Goal: Task Accomplishment & Management: Complete application form

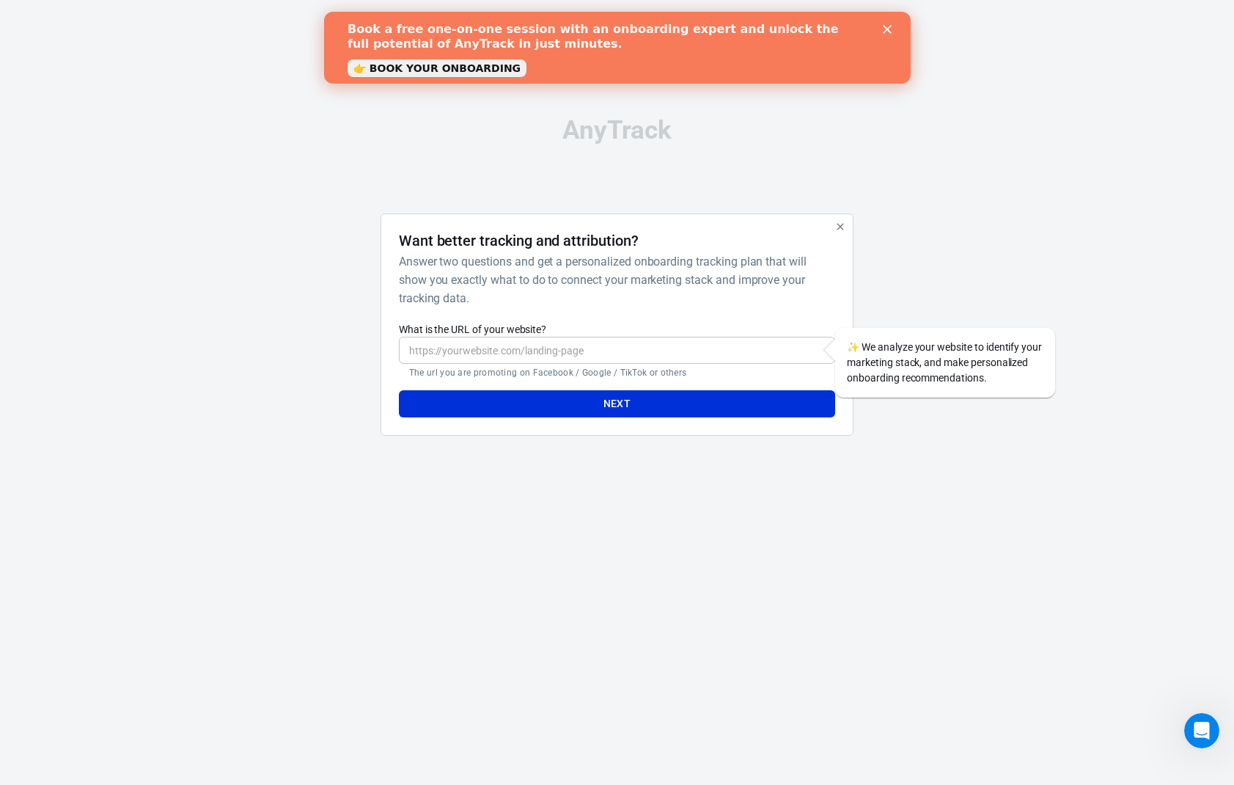
click at [602, 352] on input "What is the URL of your website?" at bounding box center [617, 350] width 436 height 27
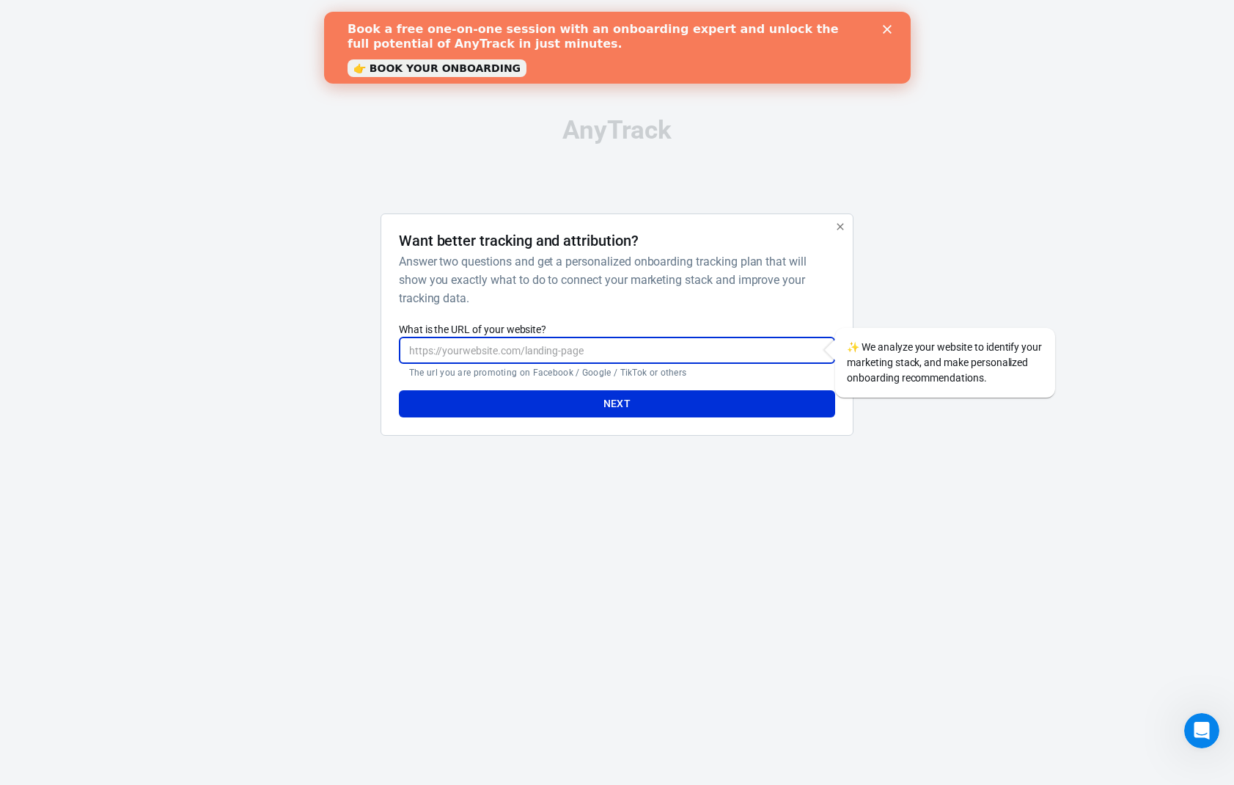
click at [602, 352] on input "What is the URL of your website?" at bounding box center [617, 350] width 436 height 27
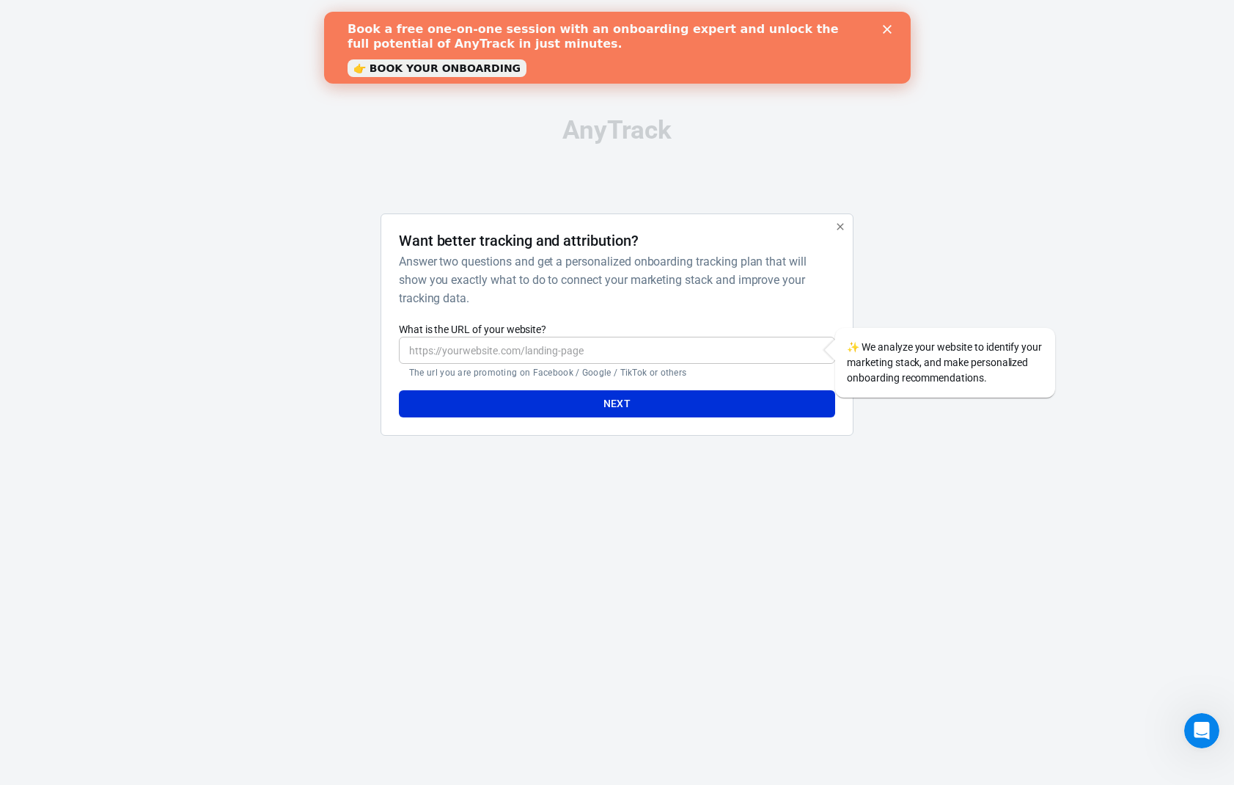
click at [625, 328] on label "What is the URL of your website?" at bounding box center [617, 329] width 436 height 15
click at [625, 337] on input "What is the URL of your website?" at bounding box center [617, 350] width 436 height 27
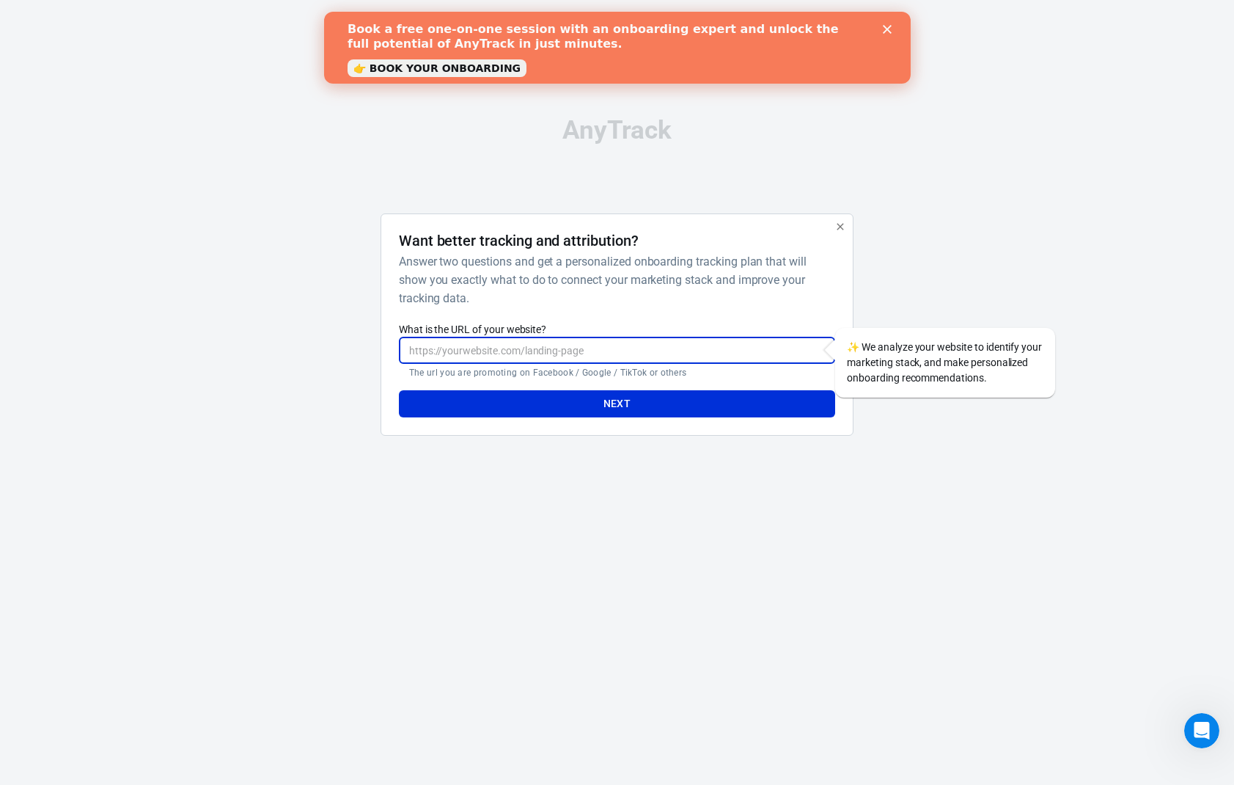
click at [599, 348] on input "What is the URL of your website?" at bounding box center [617, 350] width 436 height 27
drag, startPoint x: 592, startPoint y: 305, endPoint x: 602, endPoint y: 307, distance: 10.4
click at [598, 306] on h6 "Answer two questions and get a personalized onboarding tracking plan that will …" at bounding box center [614, 279] width 430 height 55
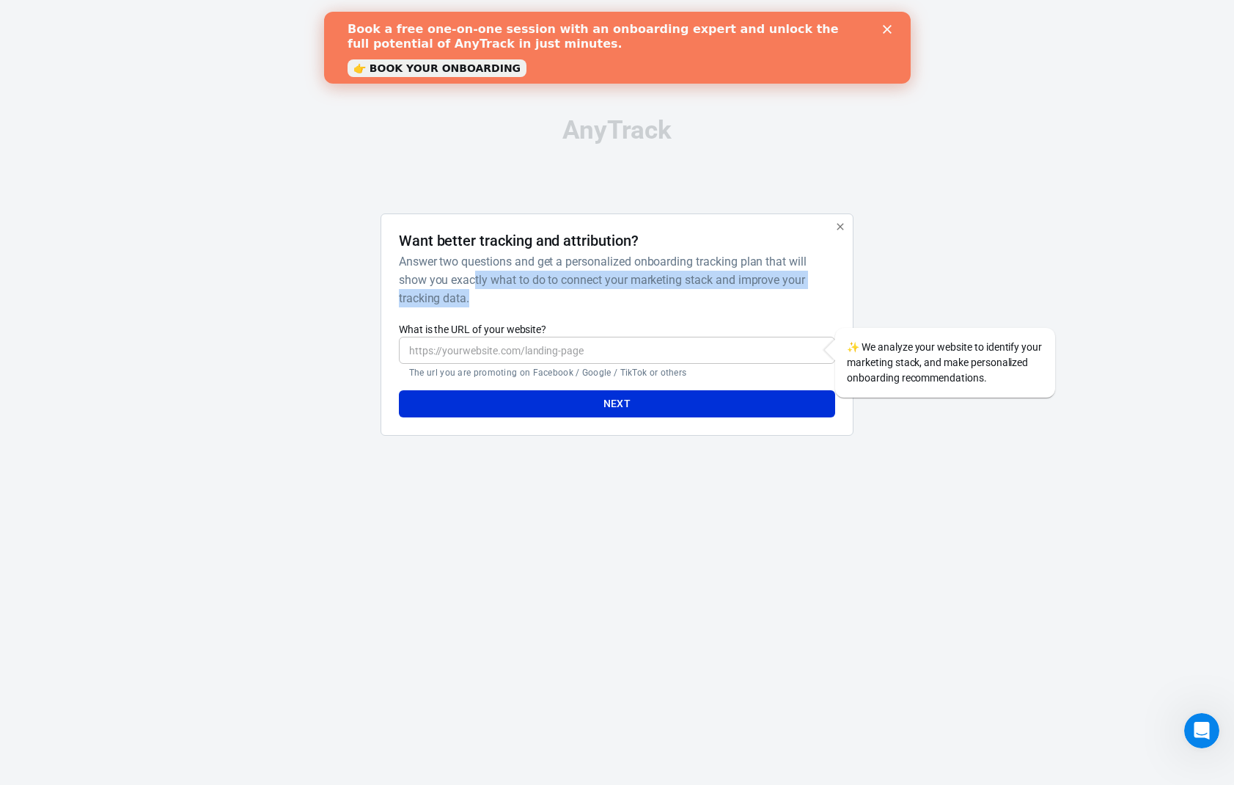
click at [603, 307] on h6 "Answer two questions and get a personalized onboarding tracking plan that will …" at bounding box center [614, 279] width 430 height 55
click at [889, 30] on icon "Close" at bounding box center [886, 29] width 9 height 9
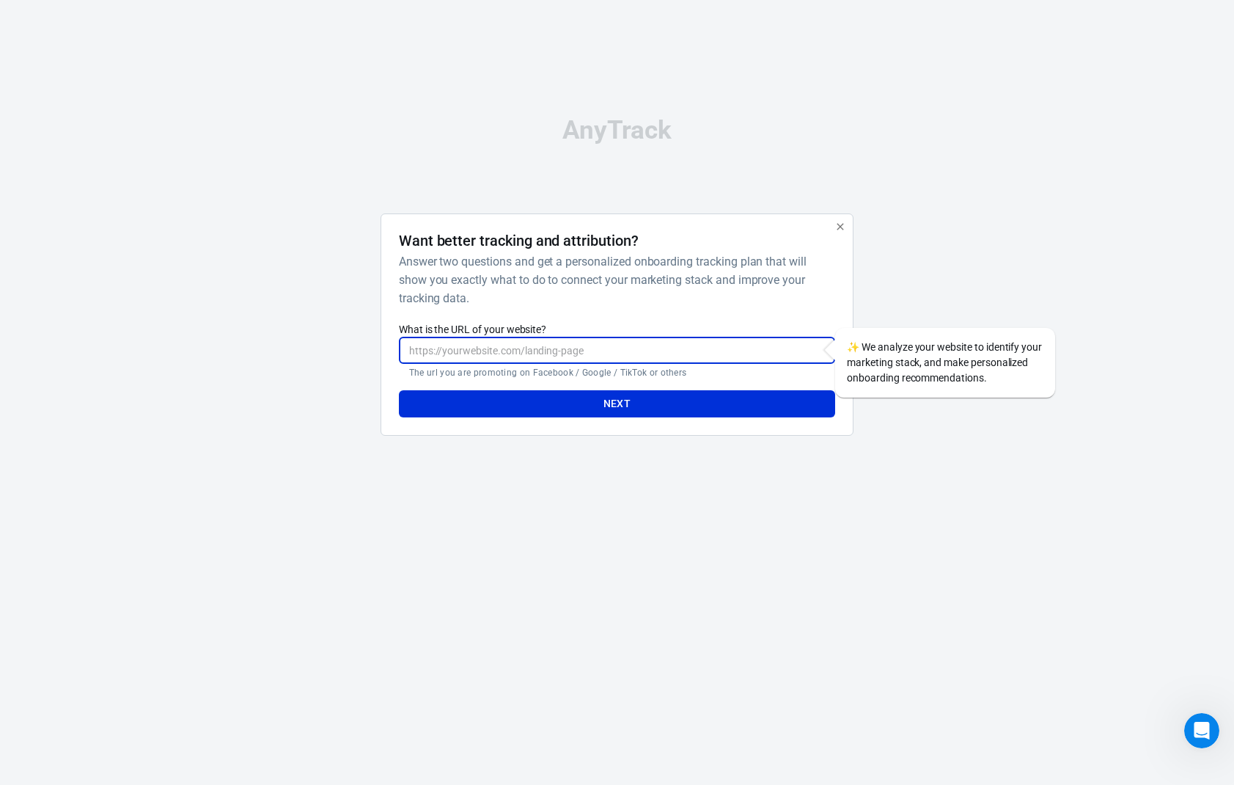
click at [485, 340] on input "What is the URL of your website?" at bounding box center [617, 350] width 436 height 27
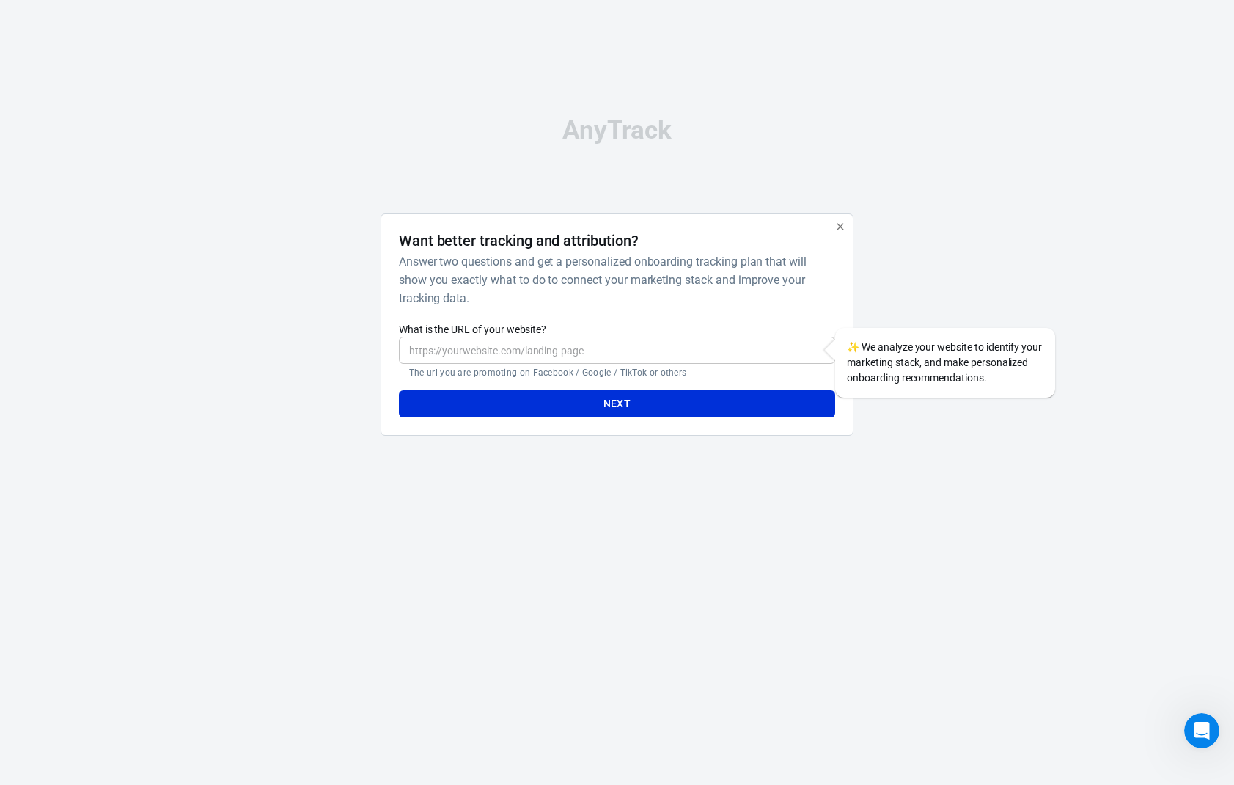
click at [958, 279] on div at bounding box center [924, 330] width 118 height 234
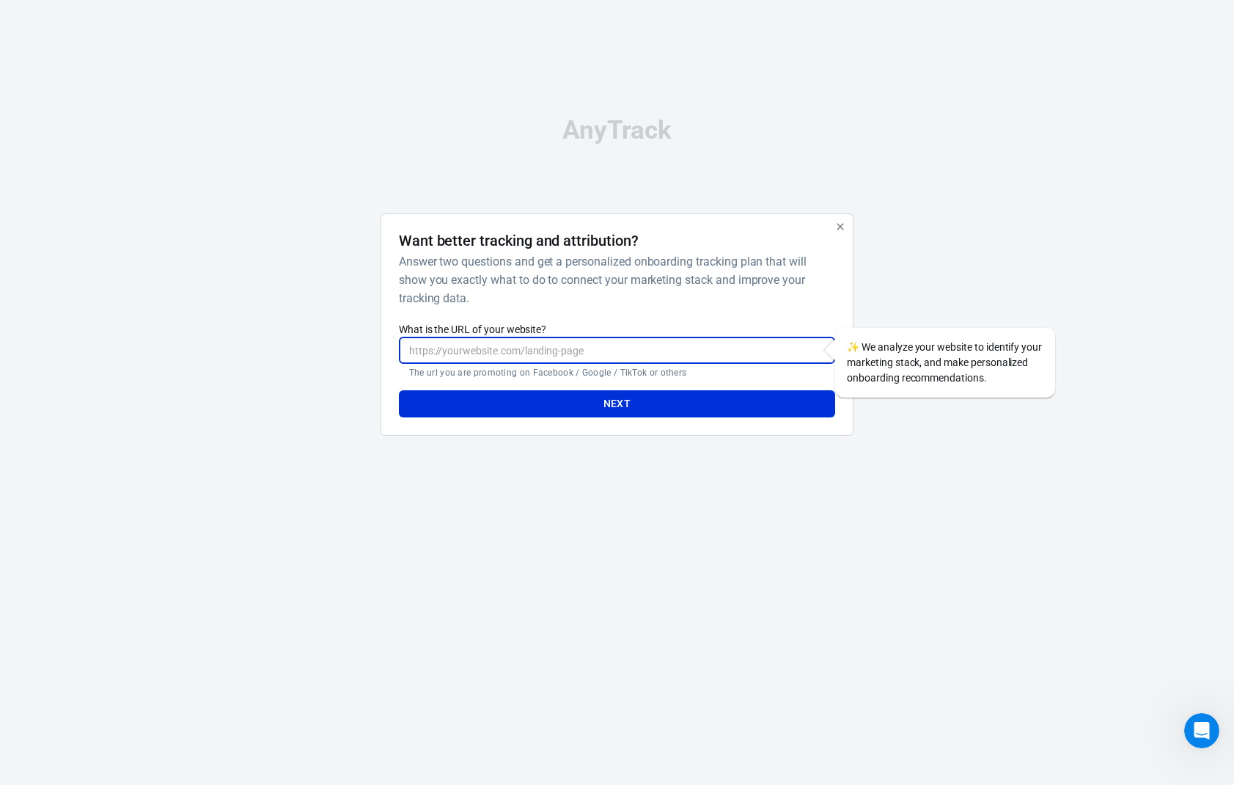
click at [570, 353] on input "What is the URL of your website?" at bounding box center [617, 350] width 436 height 27
type input "[URL][DOMAIN_NAME]"
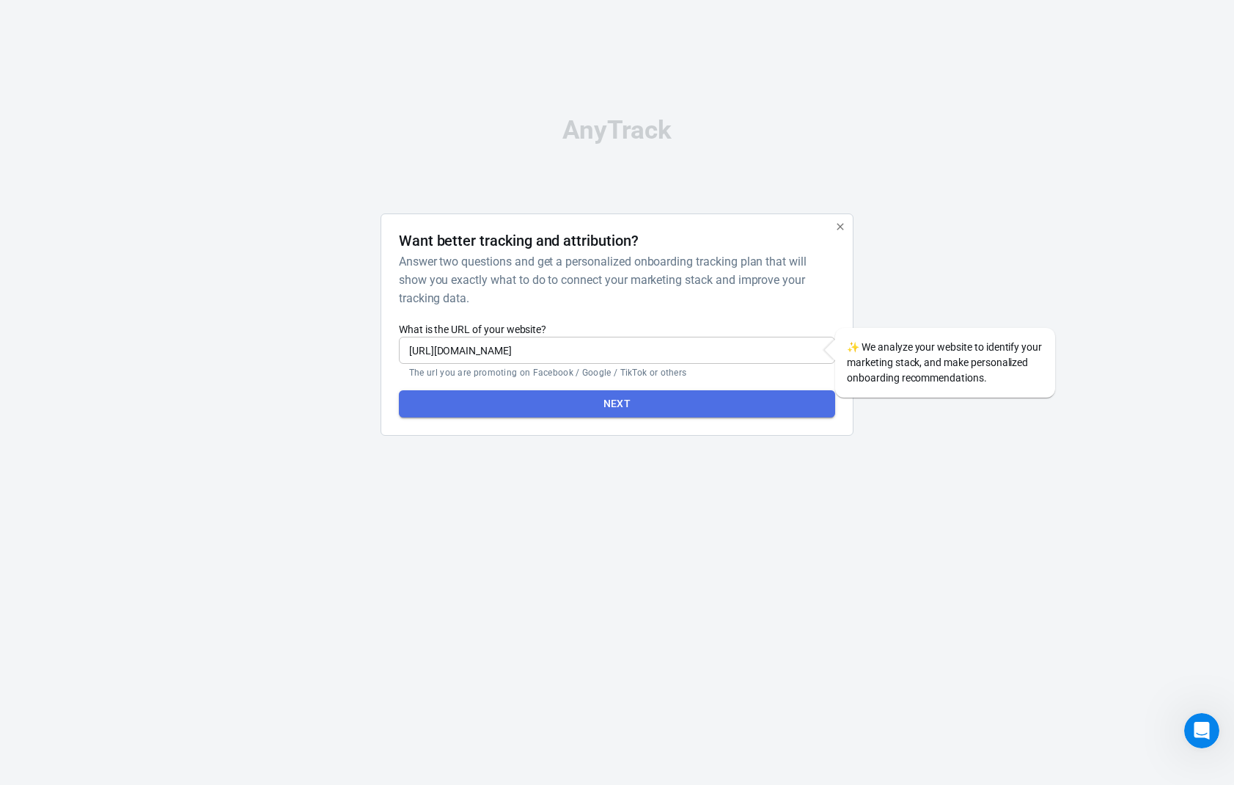
click at [561, 411] on button "Next" at bounding box center [617, 403] width 436 height 27
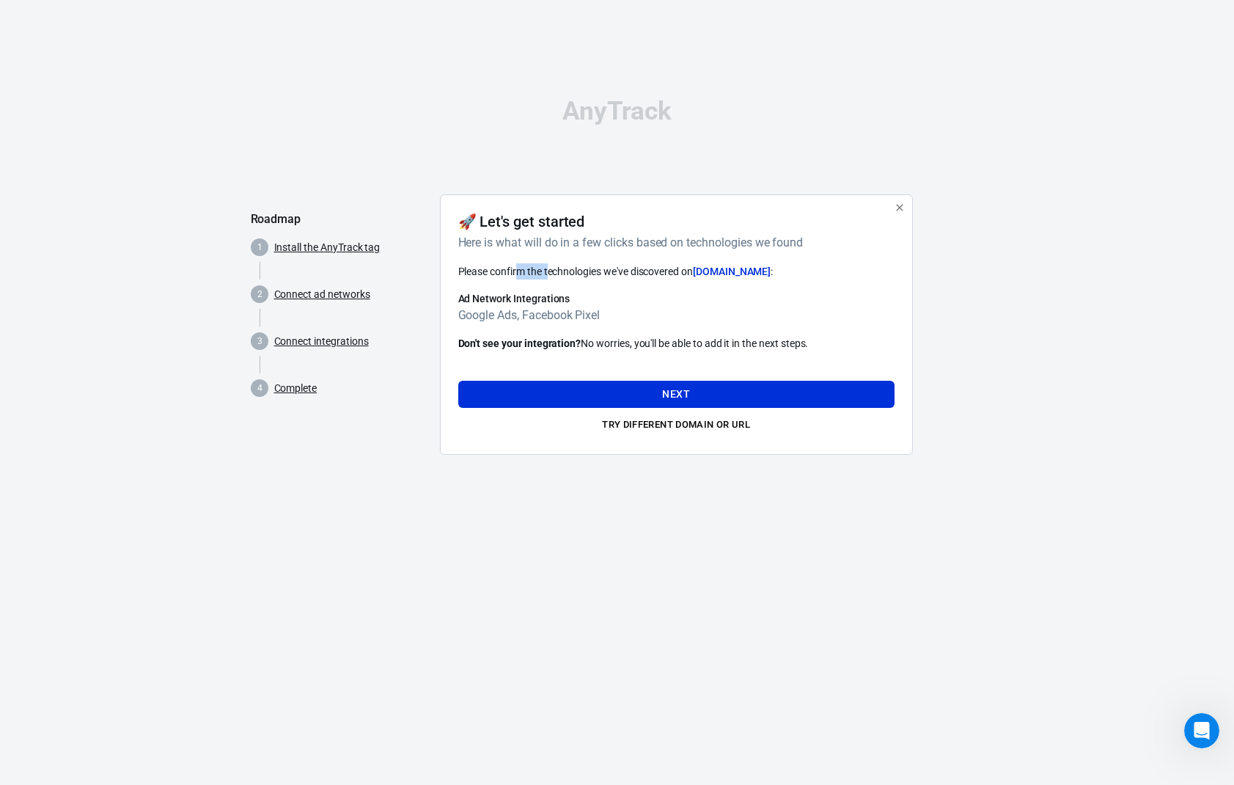
drag, startPoint x: 518, startPoint y: 271, endPoint x: 565, endPoint y: 270, distance: 47.7
click at [551, 270] on span "Please confirm the technologies we've discovered on [DOMAIN_NAME] :" at bounding box center [615, 271] width 315 height 12
click at [568, 269] on span "Please confirm the technologies we've discovered on [DOMAIN_NAME] :" at bounding box center [615, 271] width 315 height 12
drag, startPoint x: 463, startPoint y: 302, endPoint x: 635, endPoint y: 312, distance: 172.6
click at [635, 312] on div "Ad Network Integrations Google Ads, Facebook Pixel" at bounding box center [676, 307] width 436 height 33
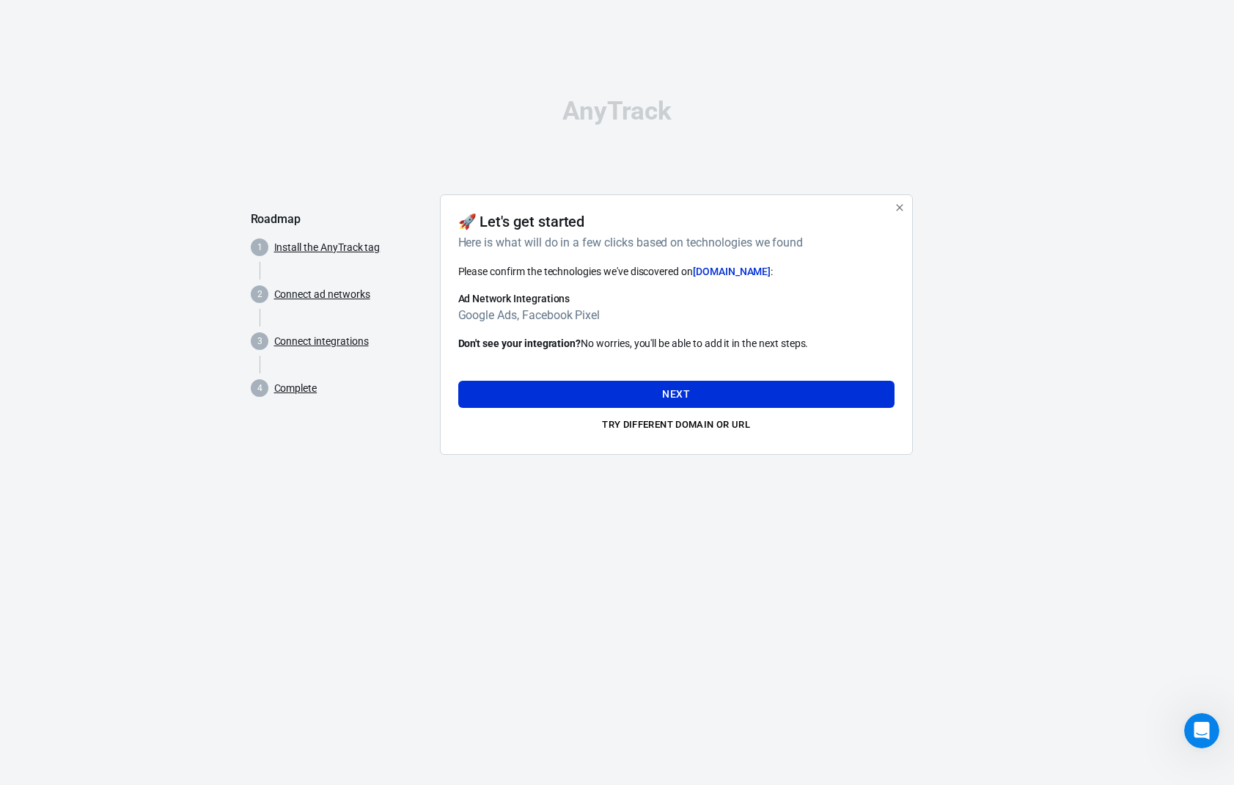
click at [635, 312] on h6 "Google Ads, Facebook Pixel" at bounding box center [676, 315] width 436 height 18
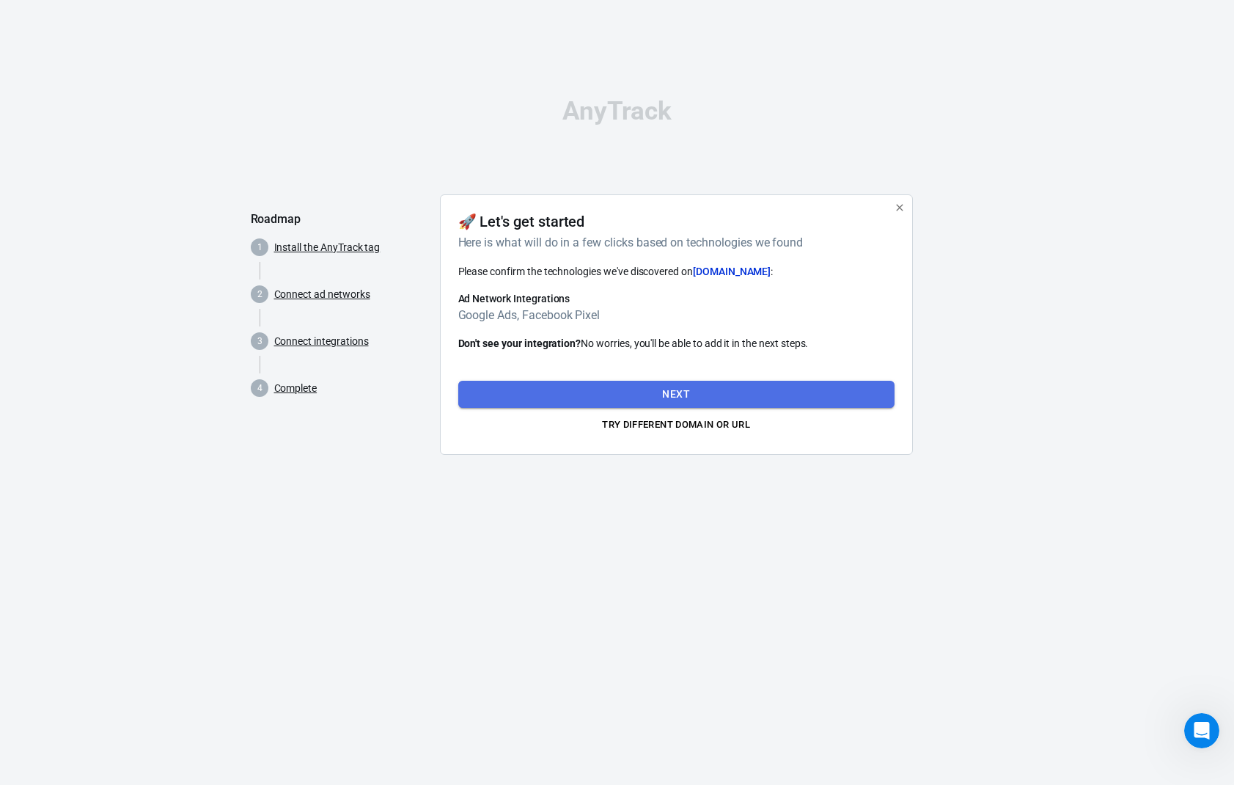
click at [709, 382] on button "Next" at bounding box center [676, 394] width 436 height 27
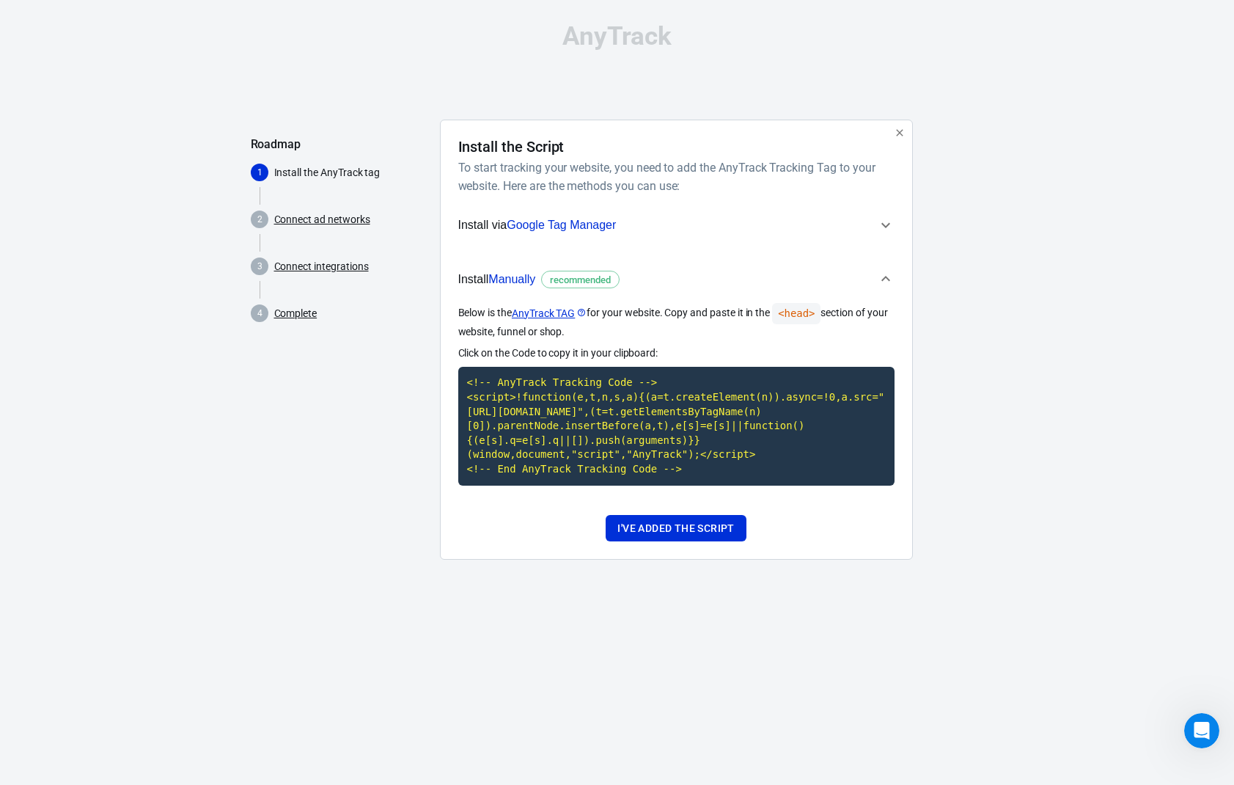
click at [1112, 371] on div "AnyTrack Roadmap 1 Install the AnyTrack tag 2 Connect ad networks 3 Connect int…" at bounding box center [617, 297] width 1234 height 595
click at [775, 225] on span "Install via Google Tag Manager" at bounding box center [667, 225] width 419 height 19
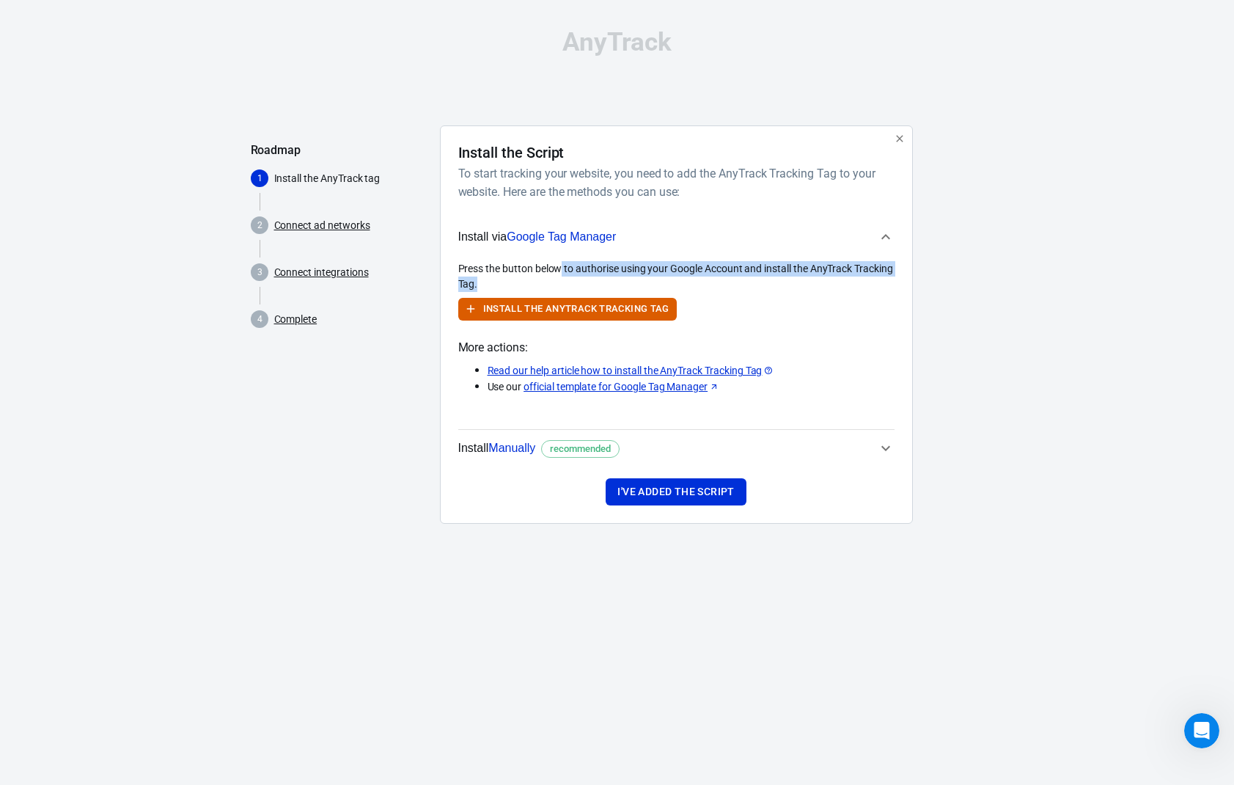
drag, startPoint x: 582, startPoint y: 268, endPoint x: 777, endPoint y: 285, distance: 195.7
click at [774, 285] on div "Press the button below to authorise using your Google Account and install the A…" at bounding box center [676, 276] width 436 height 31
click at [777, 285] on div "Press the button below to authorise using your Google Account and install the A…" at bounding box center [676, 276] width 436 height 31
click at [817, 231] on span "Install via Google Tag Manager" at bounding box center [667, 236] width 419 height 19
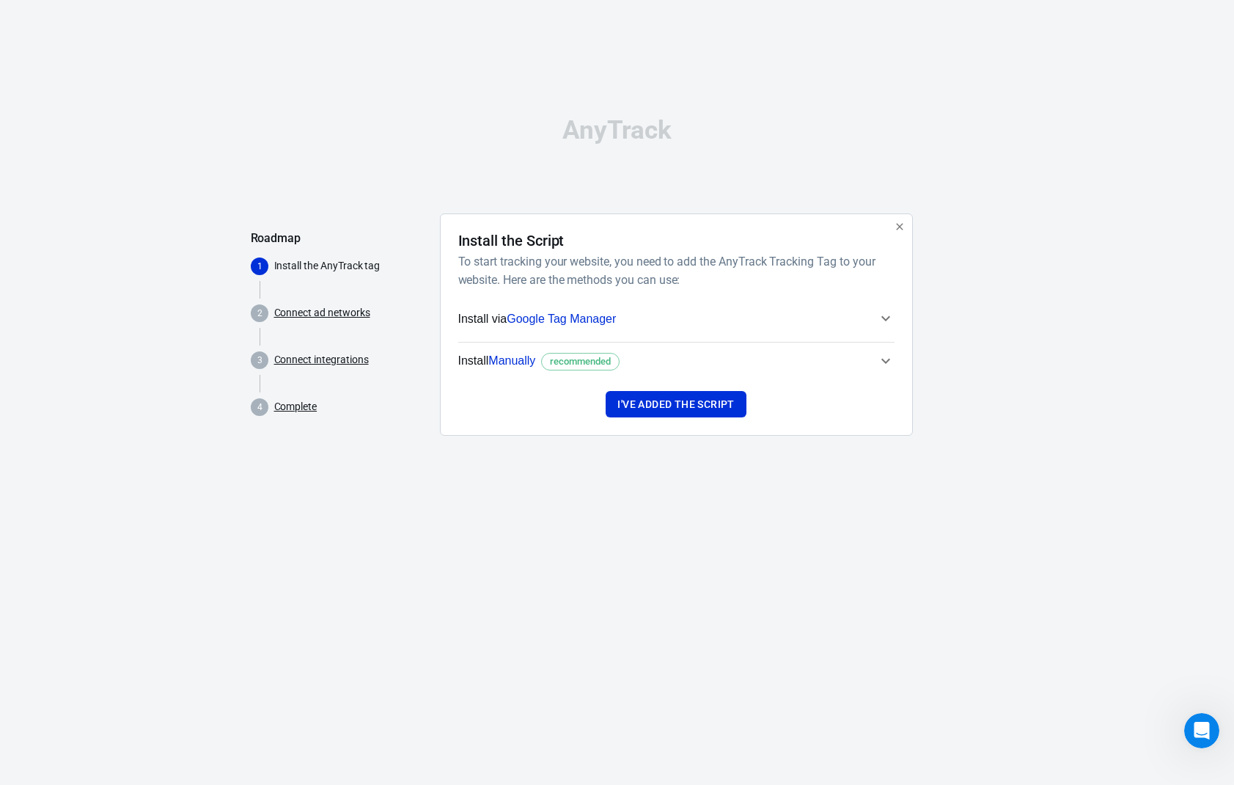
click at [766, 363] on span "Install Manually recommended" at bounding box center [667, 360] width 419 height 19
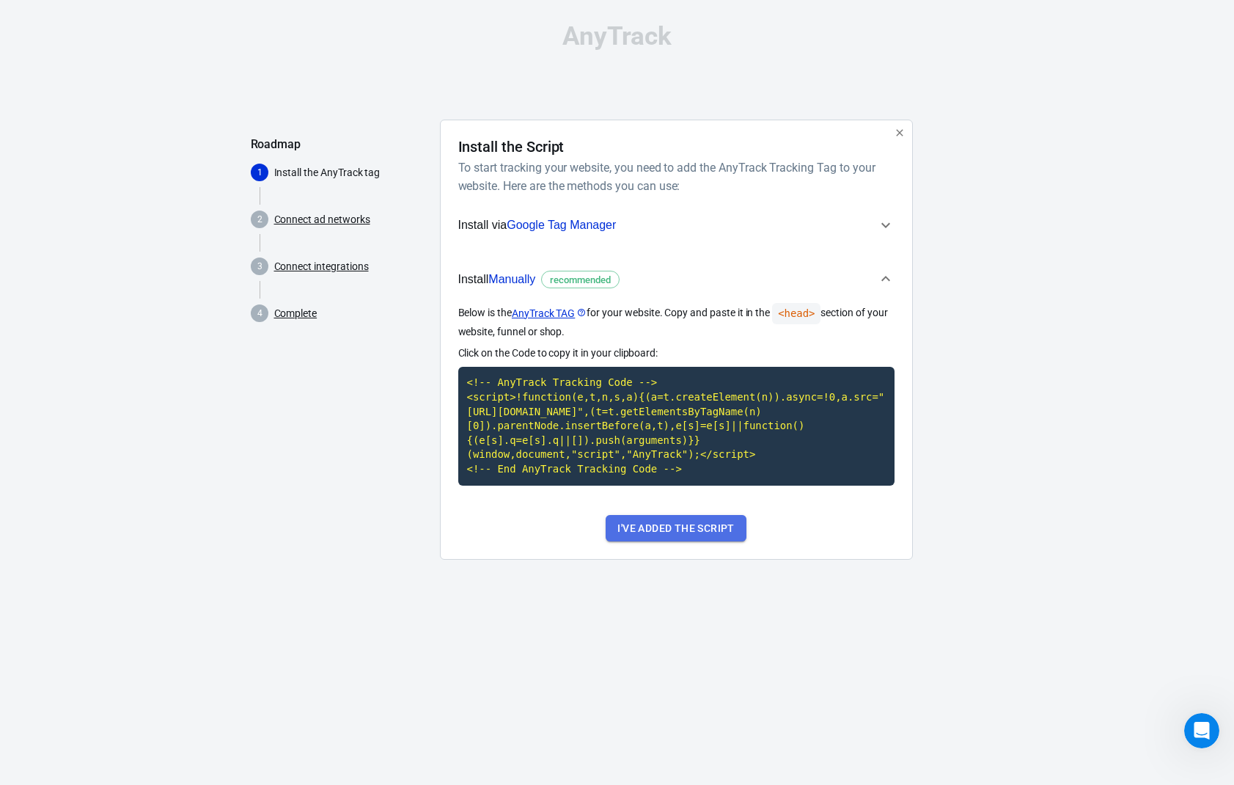
click at [672, 542] on button "I've added the script" at bounding box center [676, 528] width 140 height 27
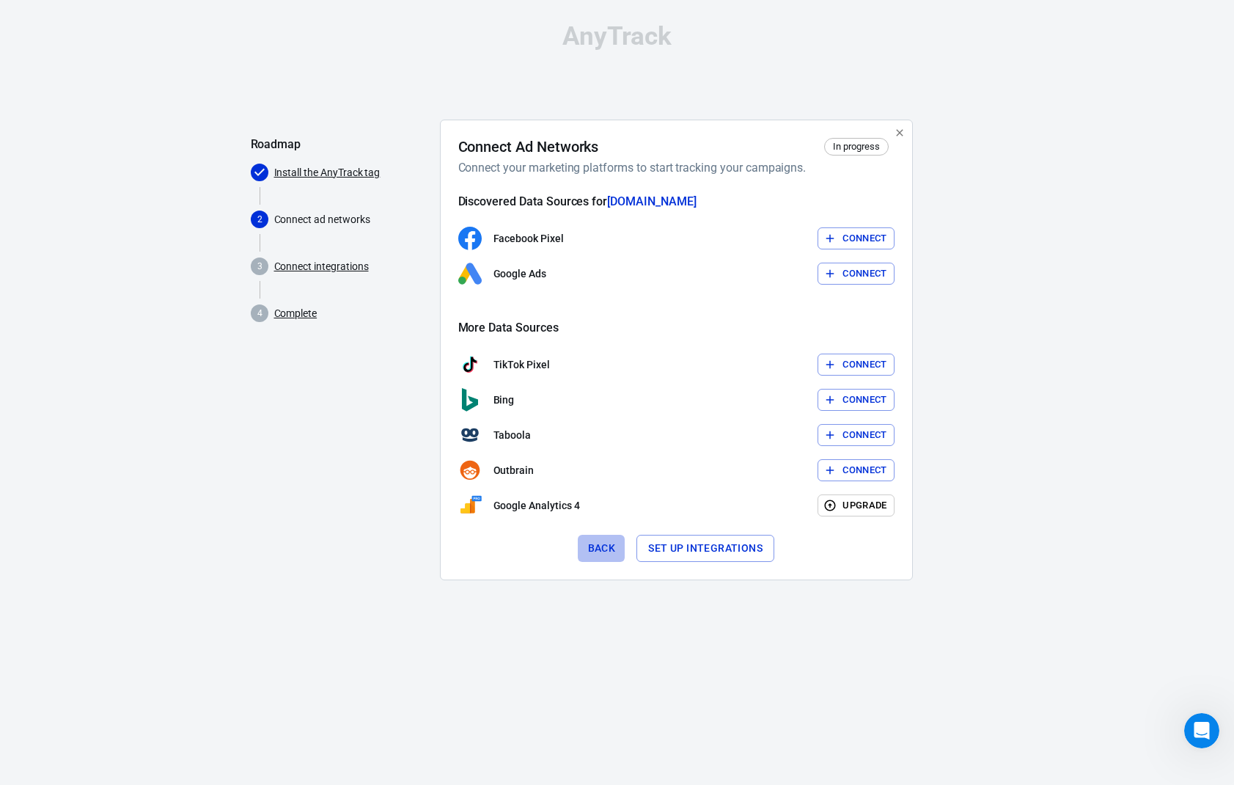
click at [595, 546] on button "Back" at bounding box center [601, 548] width 47 height 27
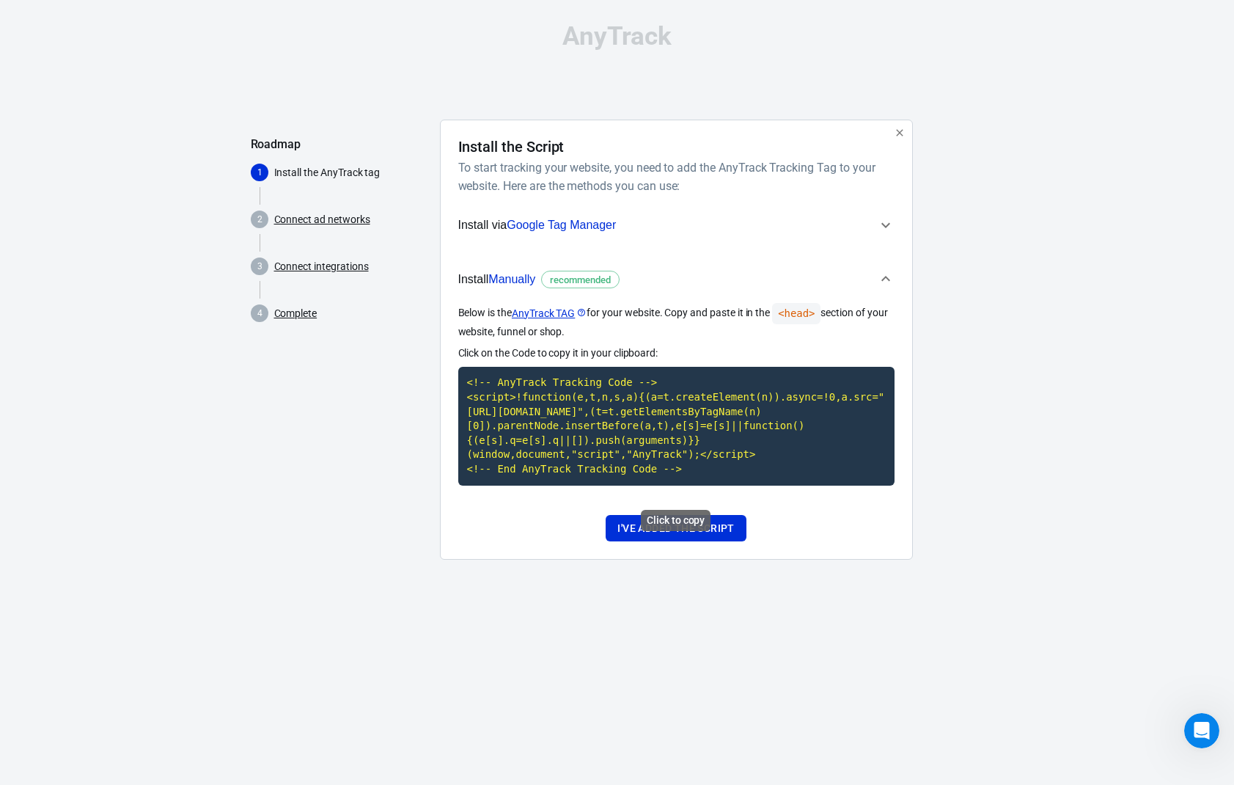
click at [708, 485] on code "<!-- AnyTrack Tracking Code --> <script>!function(e,t,n,s,a){(a=t.createElement…" at bounding box center [676, 426] width 436 height 118
click at [791, 398] on code "<!-- AnyTrack Tracking Code --> <script>!function(e,t,n,s,a){(a=t.createElement…" at bounding box center [676, 426] width 436 height 118
click at [1110, 452] on div "AnyTrack Roadmap 1 Install the AnyTrack tag 2 Connect ad networks 3 Connect int…" at bounding box center [617, 297] width 1234 height 595
click at [692, 542] on button "I've added the script" at bounding box center [676, 528] width 140 height 27
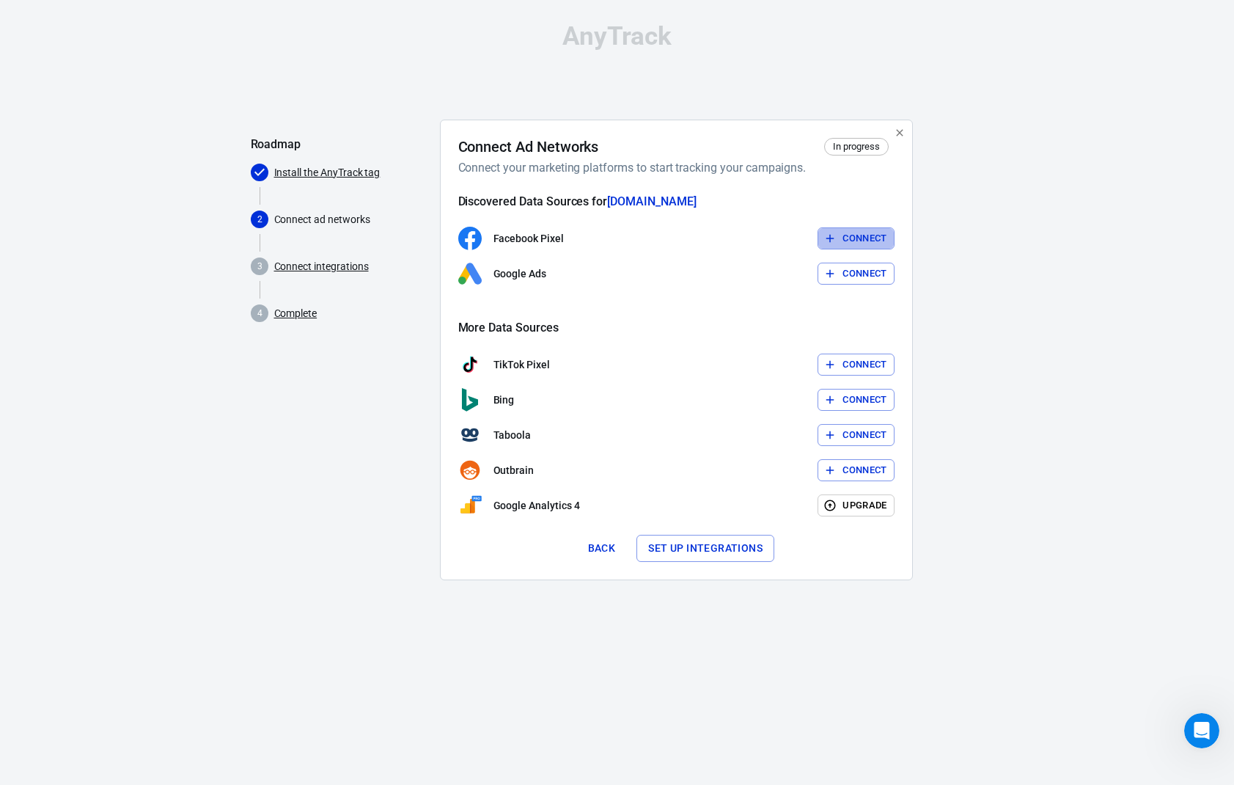
click at [851, 243] on button "Connect" at bounding box center [856, 238] width 77 height 23
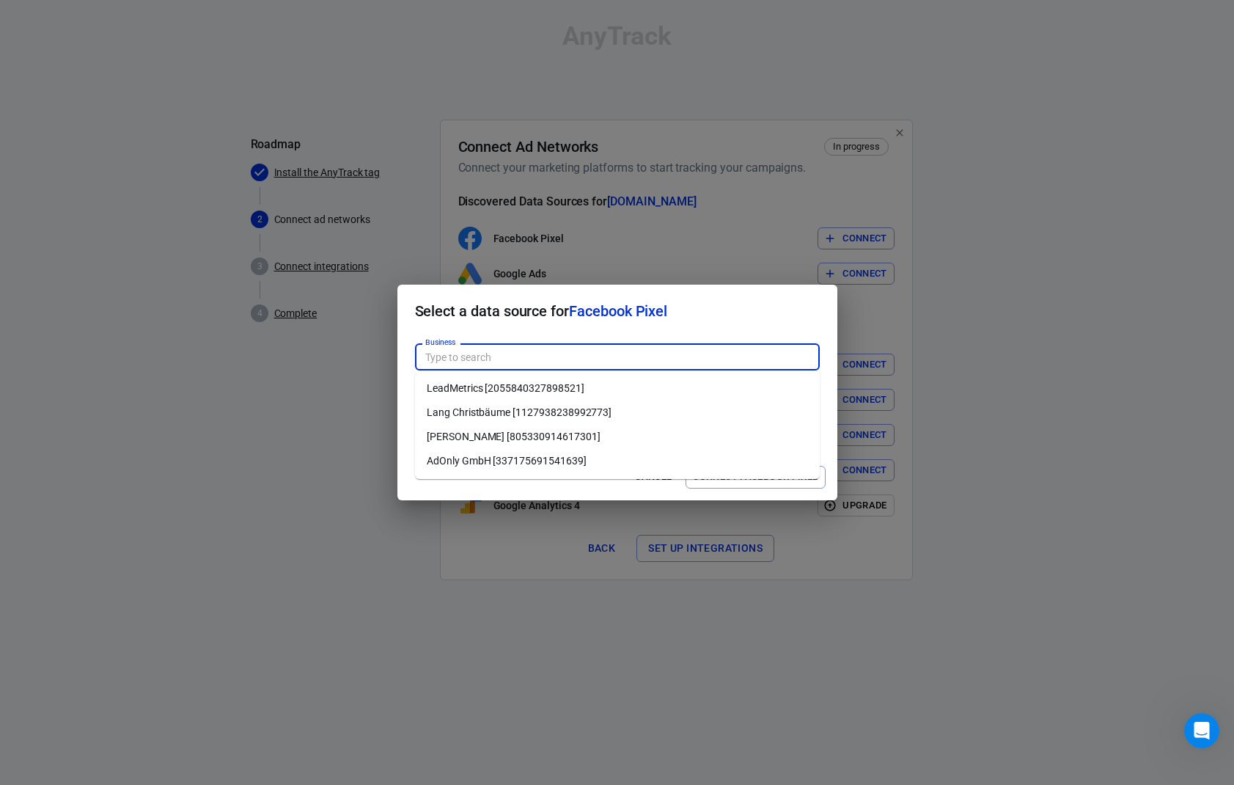
click at [510, 357] on input "Business" at bounding box center [616, 357] width 394 height 18
click at [472, 429] on li "[PERSON_NAME] [805330914617301]" at bounding box center [617, 437] width 405 height 24
type input "[PERSON_NAME] [805330914617301]"
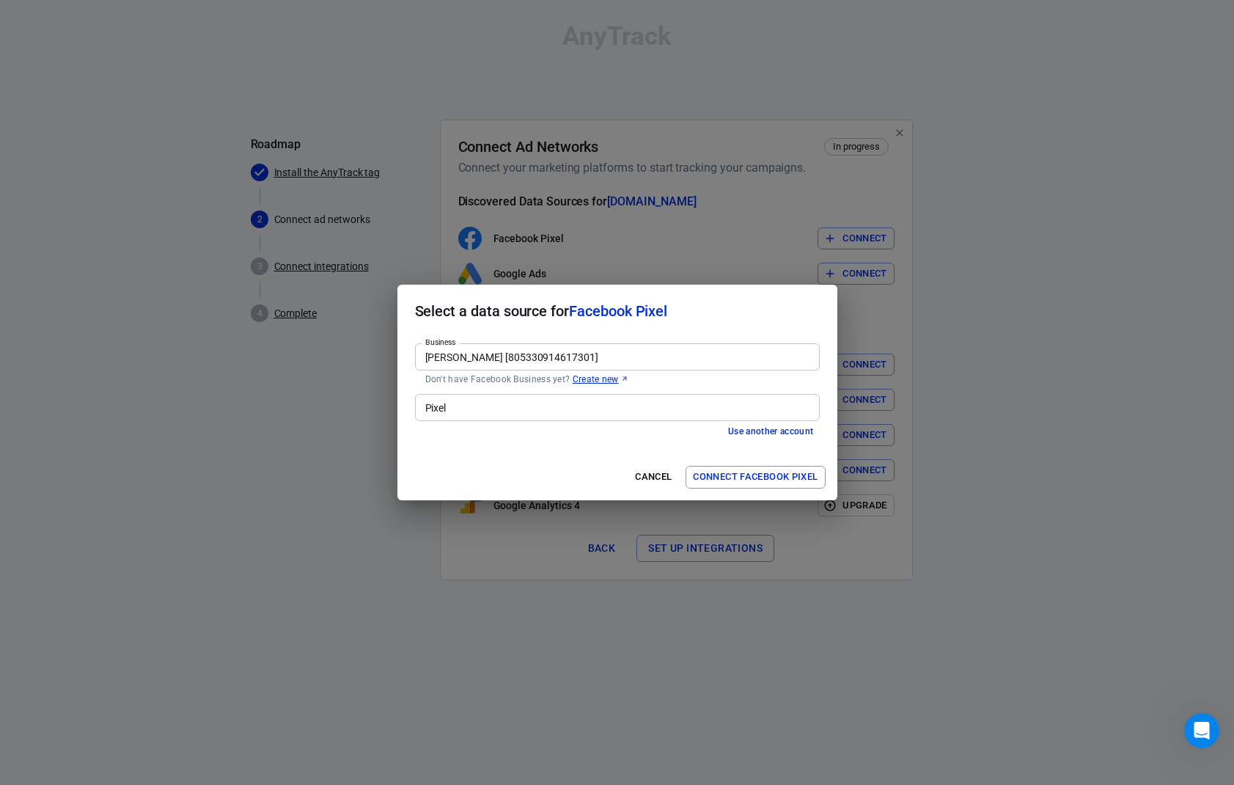
click at [442, 407] on input "Pixel" at bounding box center [616, 407] width 394 height 18
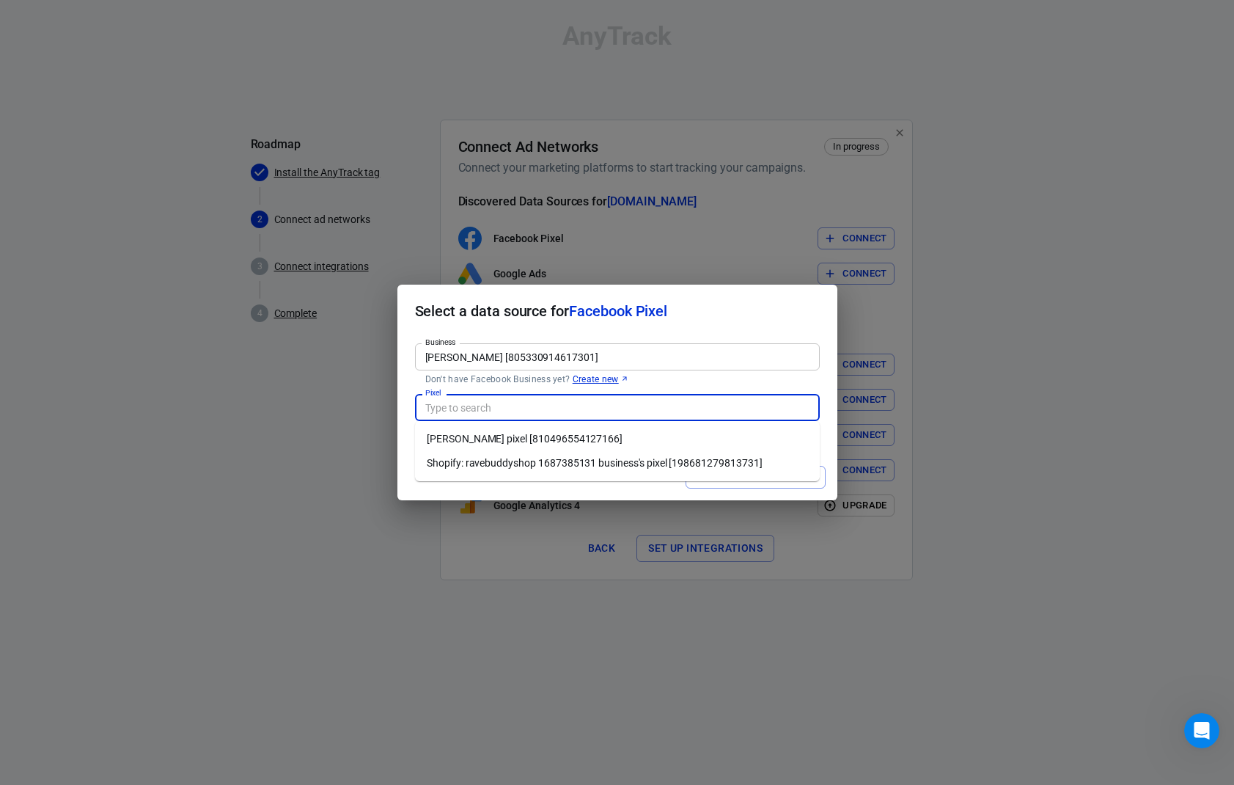
click at [489, 439] on li "[PERSON_NAME] pixel [810496554127166]" at bounding box center [617, 439] width 405 height 24
type input "[PERSON_NAME] pixel [810496554127166]"
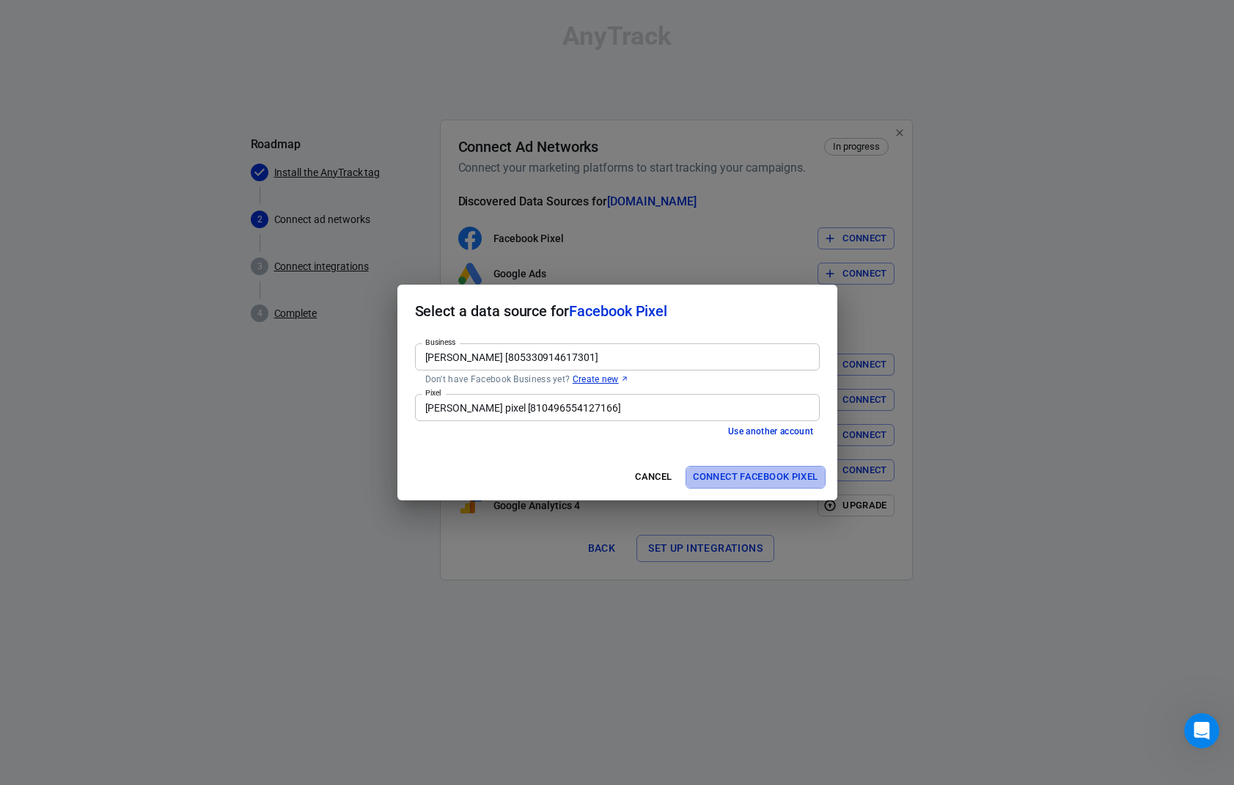
click at [780, 477] on button "Connect Facebook Pixel" at bounding box center [755, 477] width 139 height 23
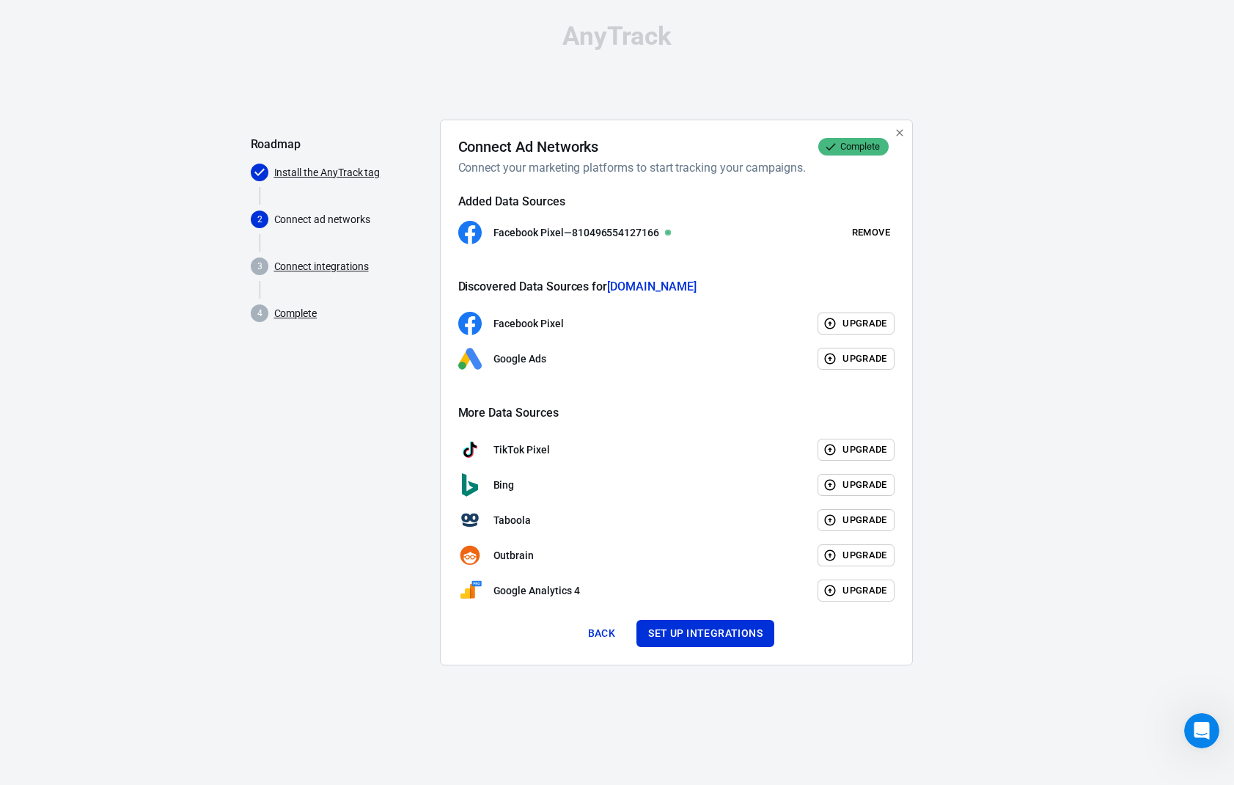
click at [1030, 373] on div "AnyTrack Roadmap Install the AnyTrack tag 2 Connect ad networks 3 Connect integ…" at bounding box center [617, 350] width 1234 height 700
click at [889, 221] on div "Facebook Pixel — 810496554127166 Remove" at bounding box center [676, 232] width 436 height 23
click at [881, 232] on button "Remove" at bounding box center [871, 232] width 47 height 23
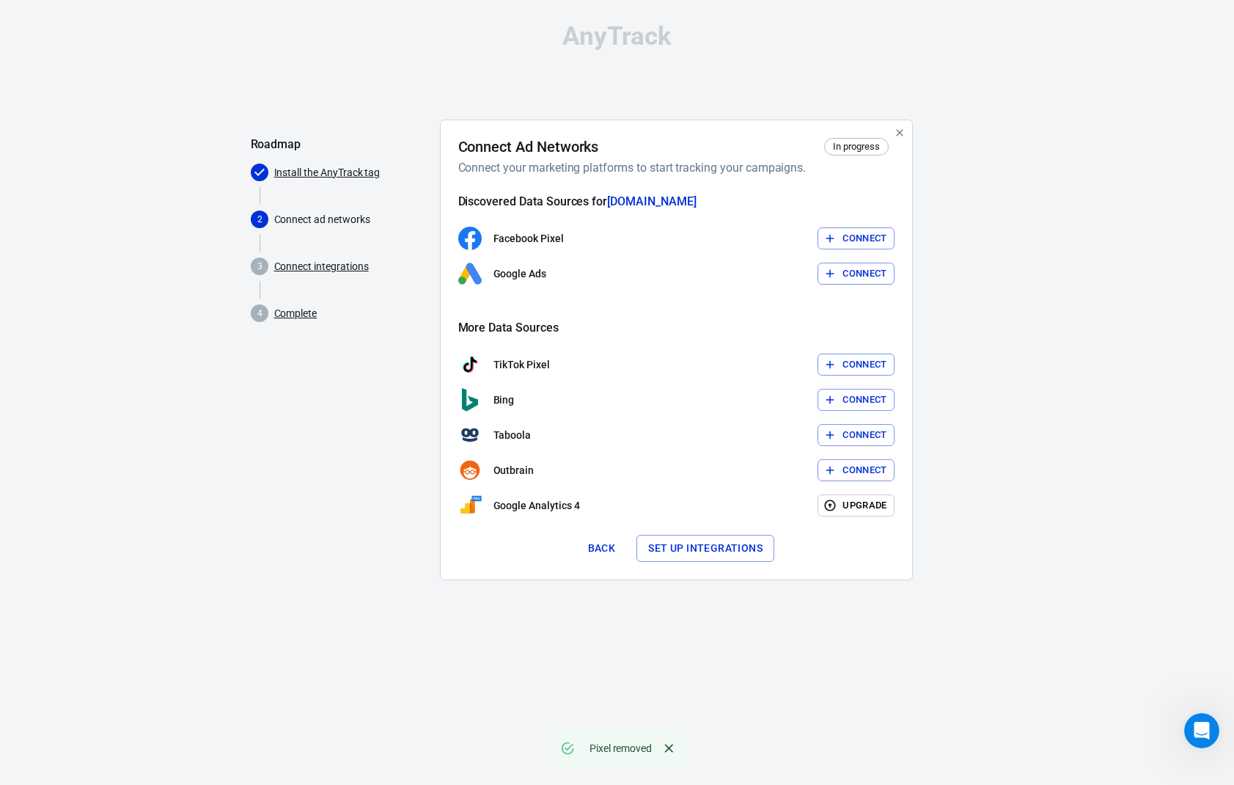
click at [848, 268] on button "Connect" at bounding box center [856, 274] width 77 height 23
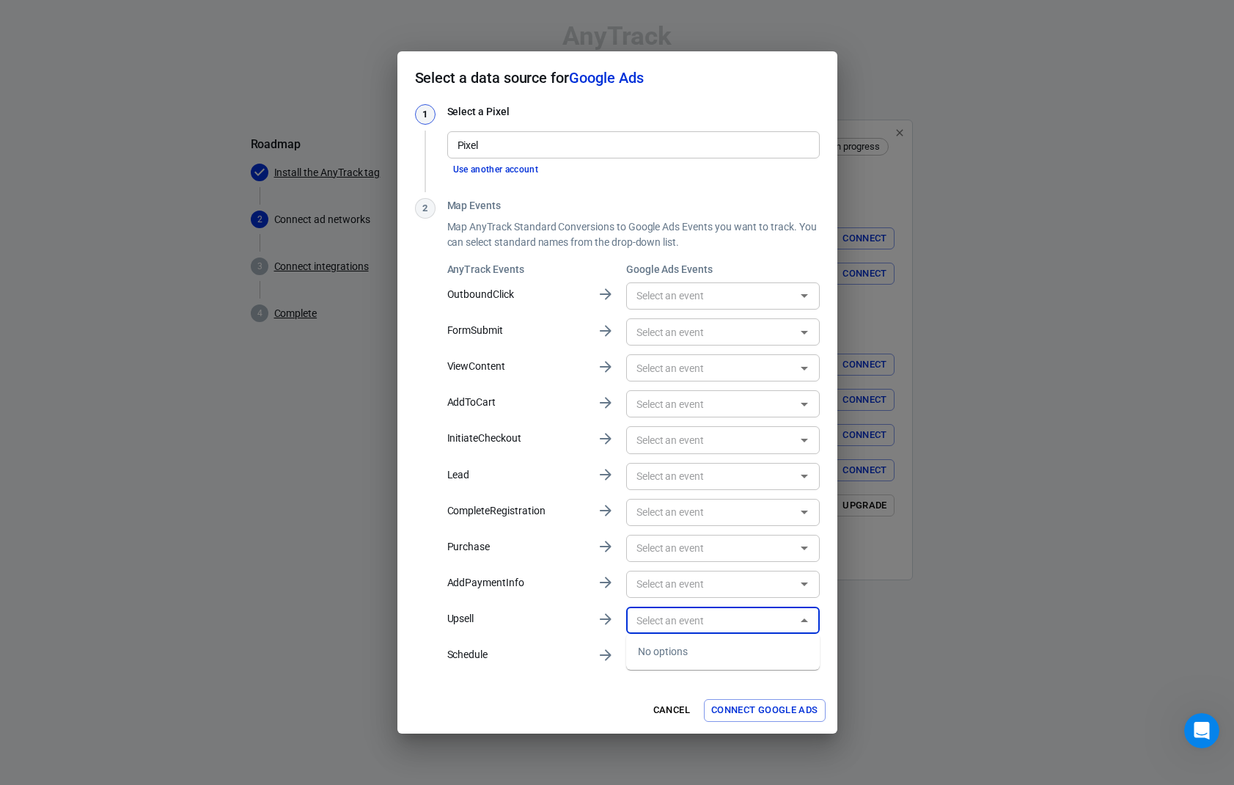
click at [686, 621] on input "text" at bounding box center [711, 620] width 161 height 18
drag, startPoint x: 585, startPoint y: 614, endPoint x: 590, endPoint y: 592, distance: 23.3
click at [587, 609] on div "AnyTrack Events Google Ads Events OutboundClick ​ FormSubmit ​ ViewContent ​ Ad…" at bounding box center [633, 467] width 373 height 411
click at [712, 312] on div "​" at bounding box center [723, 330] width 194 height 36
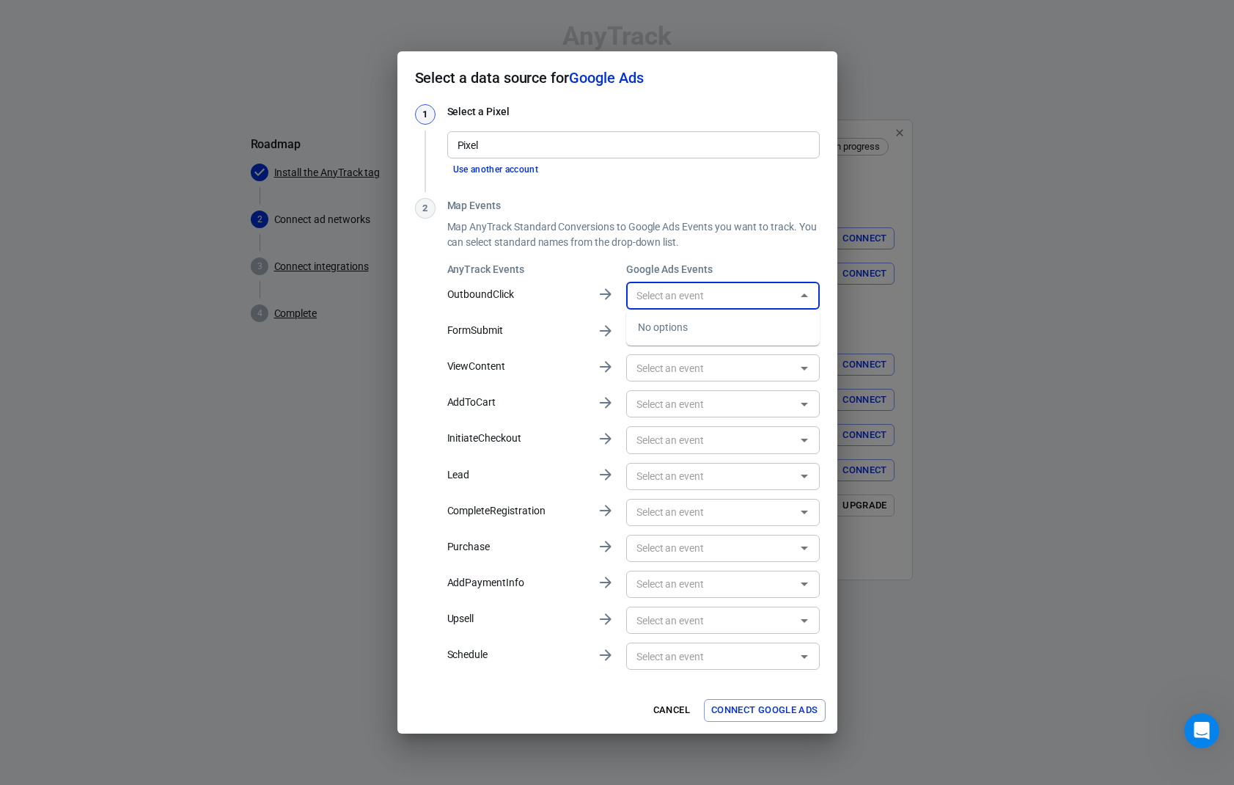
click at [711, 298] on input "text" at bounding box center [711, 296] width 161 height 18
click at [700, 345] on div "​" at bounding box center [723, 331] width 194 height 27
click at [691, 392] on div "​" at bounding box center [723, 403] width 194 height 27
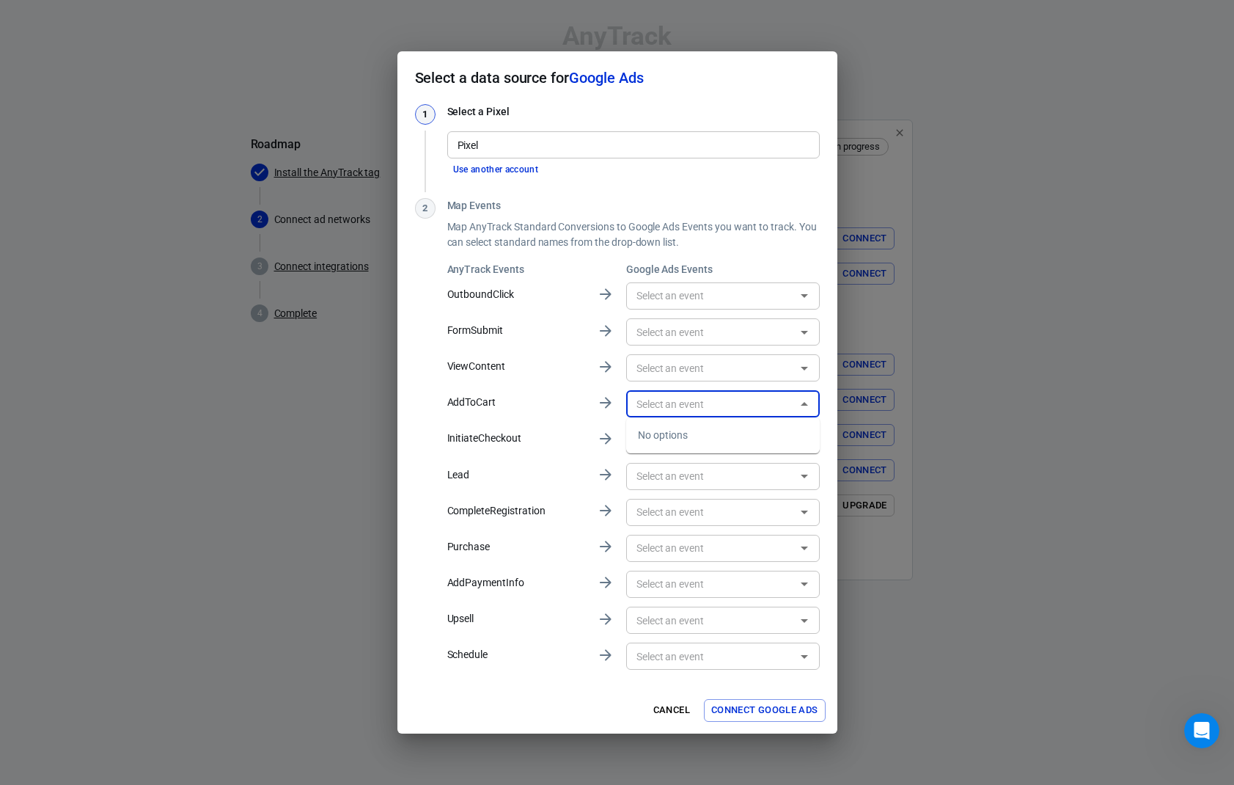
drag, startPoint x: 683, startPoint y: 472, endPoint x: 680, endPoint y: 487, distance: 15.6
click at [683, 473] on input "text" at bounding box center [711, 476] width 161 height 18
drag, startPoint x: 667, startPoint y: 549, endPoint x: 669, endPoint y: 590, distance: 41.1
click at [667, 551] on input "text" at bounding box center [711, 548] width 161 height 18
drag, startPoint x: 663, startPoint y: 616, endPoint x: 662, endPoint y: 623, distance: 7.4
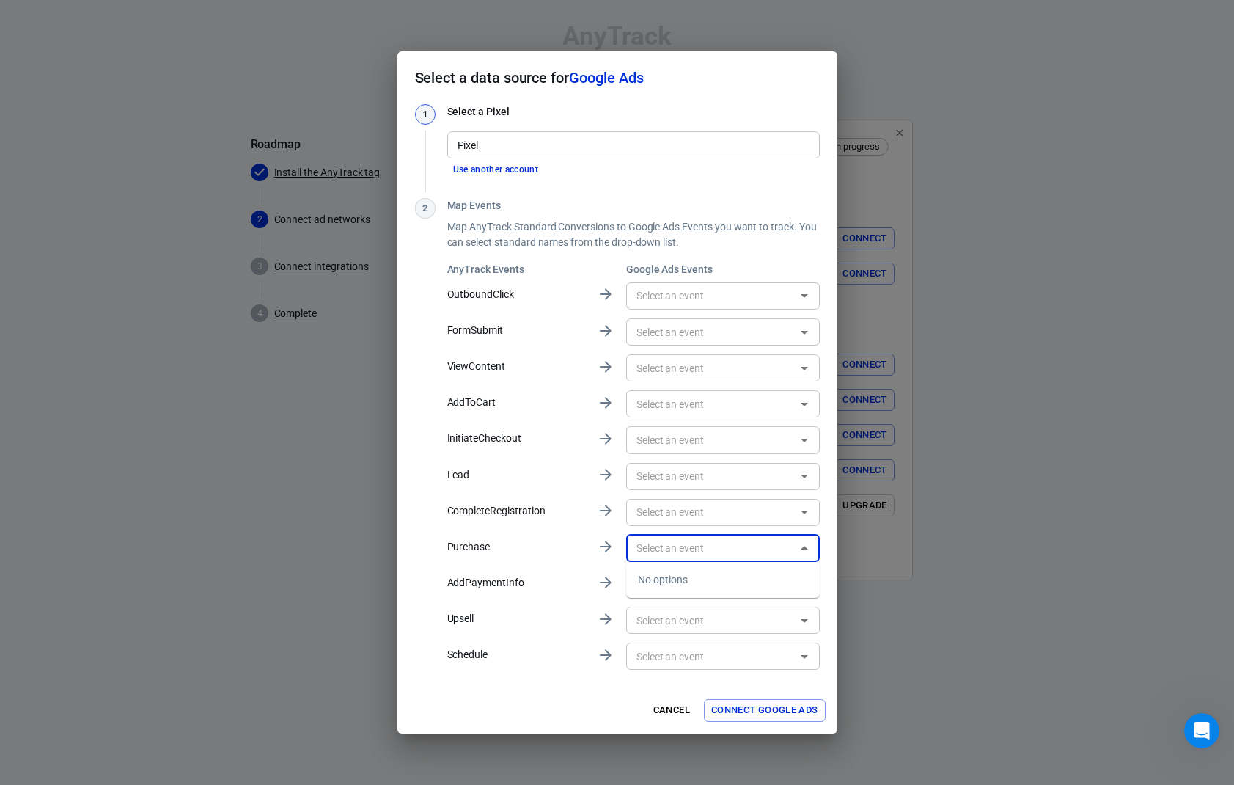
click at [662, 623] on input "text" at bounding box center [711, 620] width 161 height 18
click at [495, 132] on div "Pixel" at bounding box center [633, 144] width 373 height 27
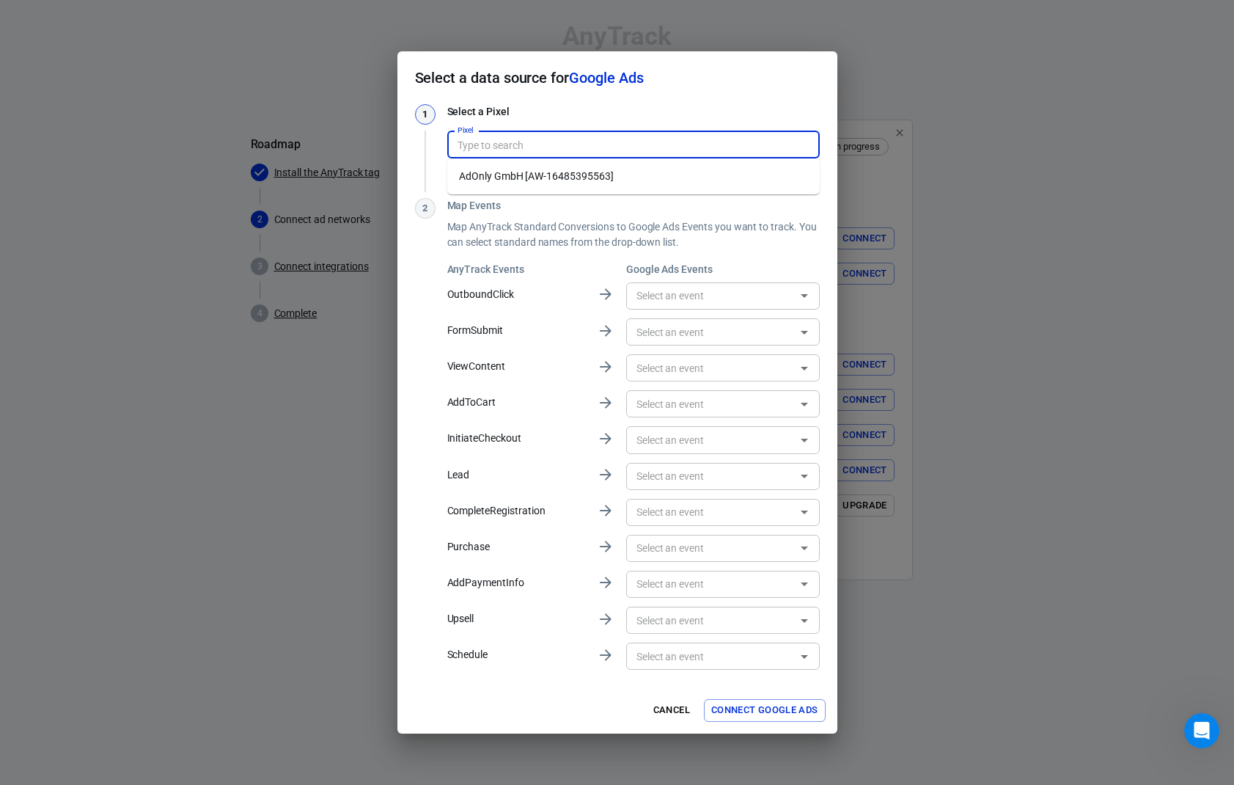
click at [521, 169] on li "AdOnly GmbH [AW-16485395563]" at bounding box center [633, 176] width 373 height 24
type input "AdOnly GmbH [AW-16485395563]"
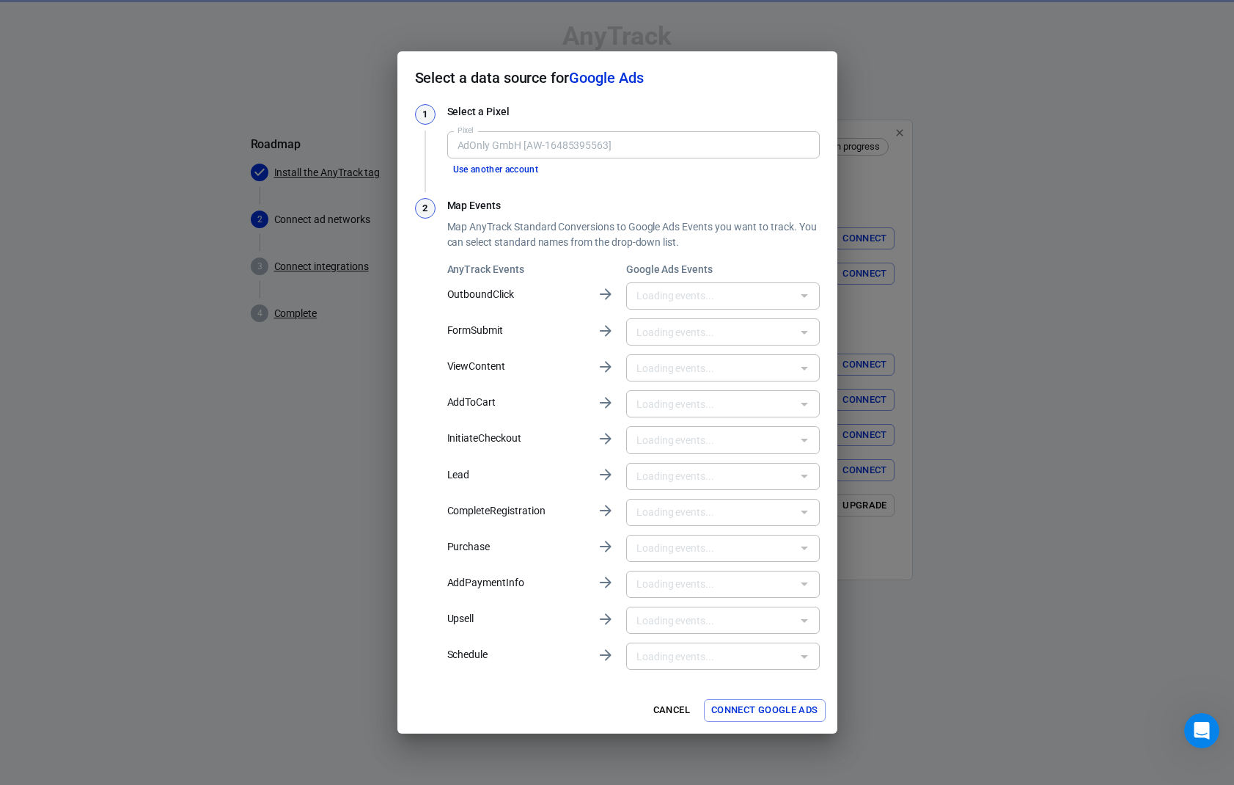
type input "Lokbest Bewerbung - CSM (1) [__daCKuBvbwZEOvY7LQ9]"
click at [715, 304] on input "text" at bounding box center [711, 296] width 161 height 18
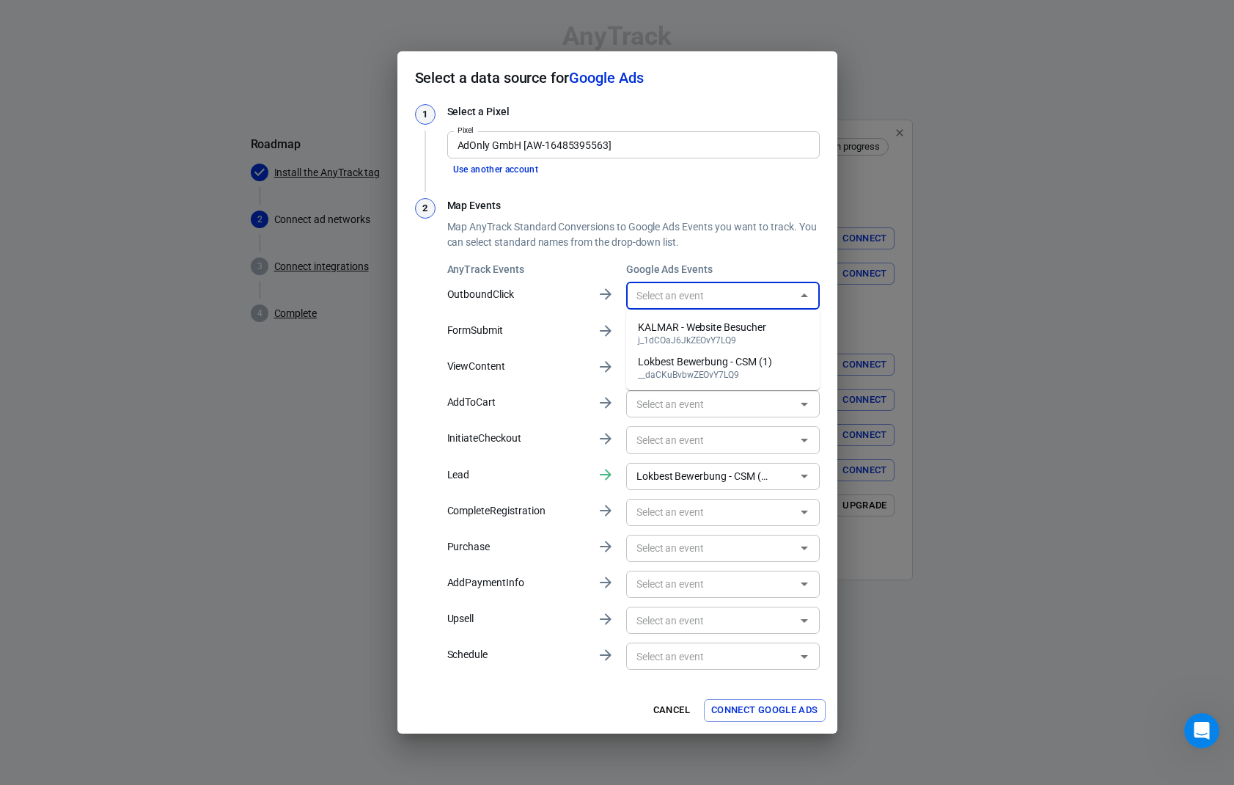
click at [450, 485] on div "AnyTrack Events Google Ads Events OutboundClick ​ FormSubmit ​ ViewContent ​ Ad…" at bounding box center [633, 467] width 373 height 411
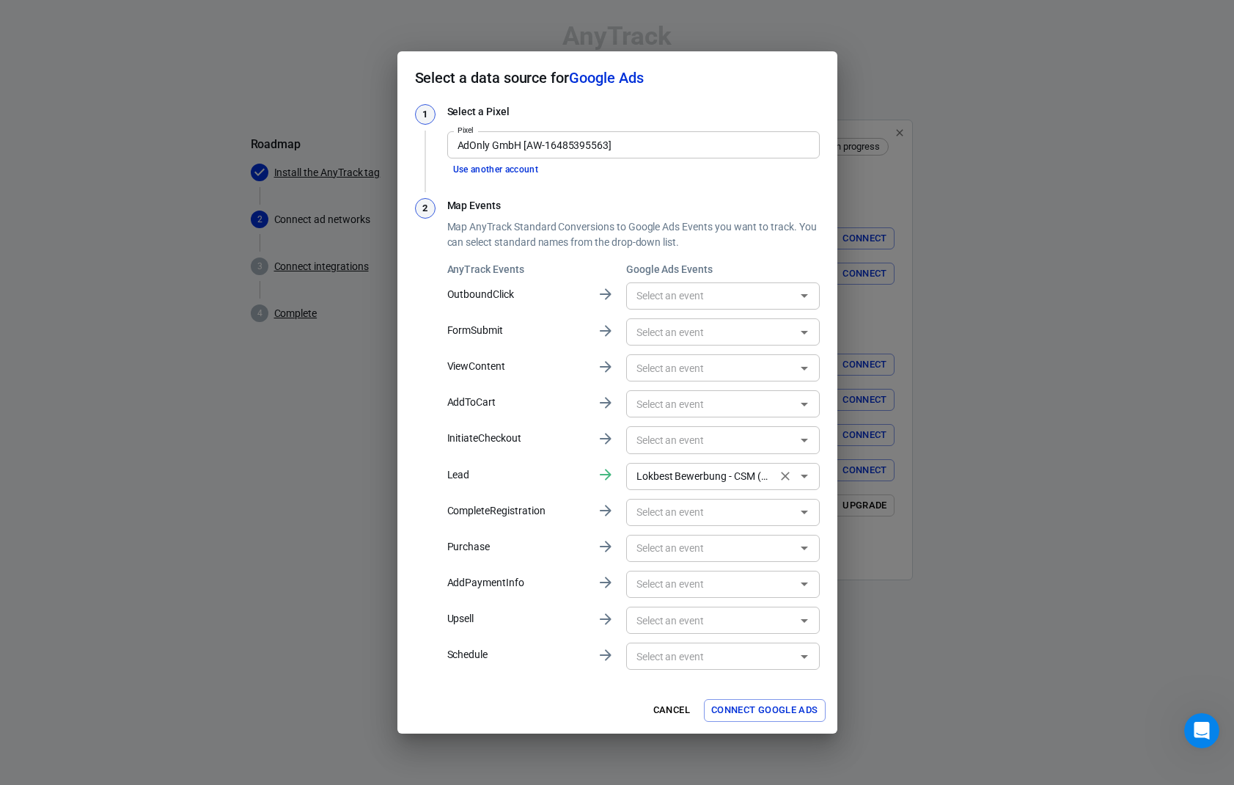
click at [745, 467] on input "Lokbest Bewerbung - CSM (1) [__daCKuBvbwZEOvY7LQ9]" at bounding box center [702, 476] width 142 height 18
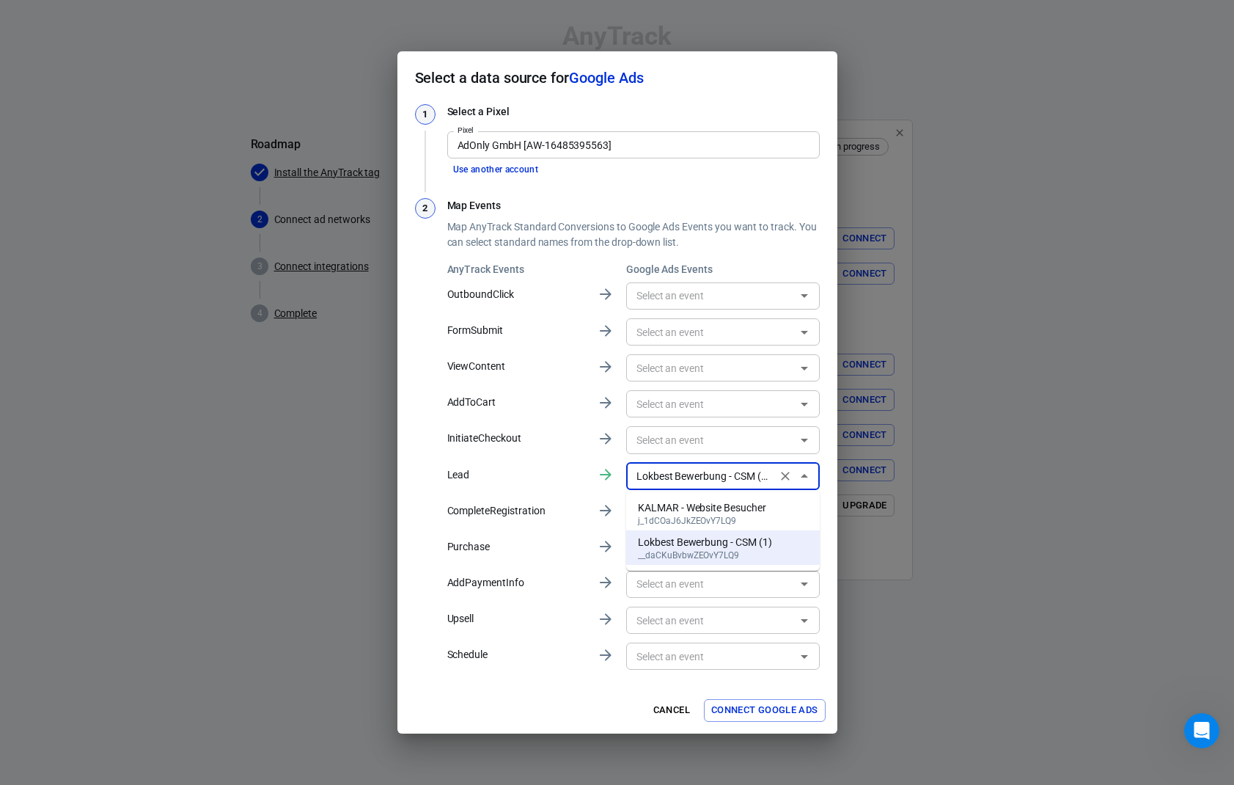
click at [780, 475] on icon "Clear" at bounding box center [785, 476] width 15 height 15
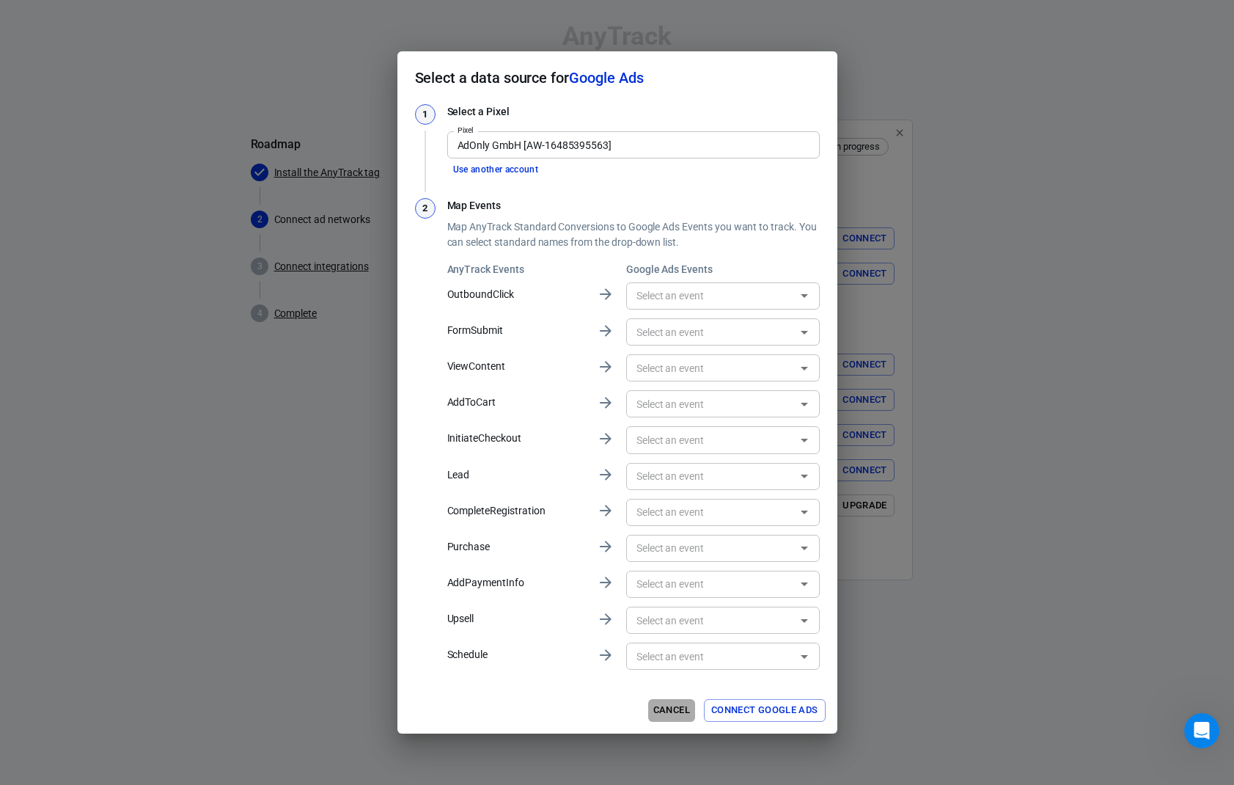
click at [670, 704] on button "Cancel" at bounding box center [671, 710] width 47 height 23
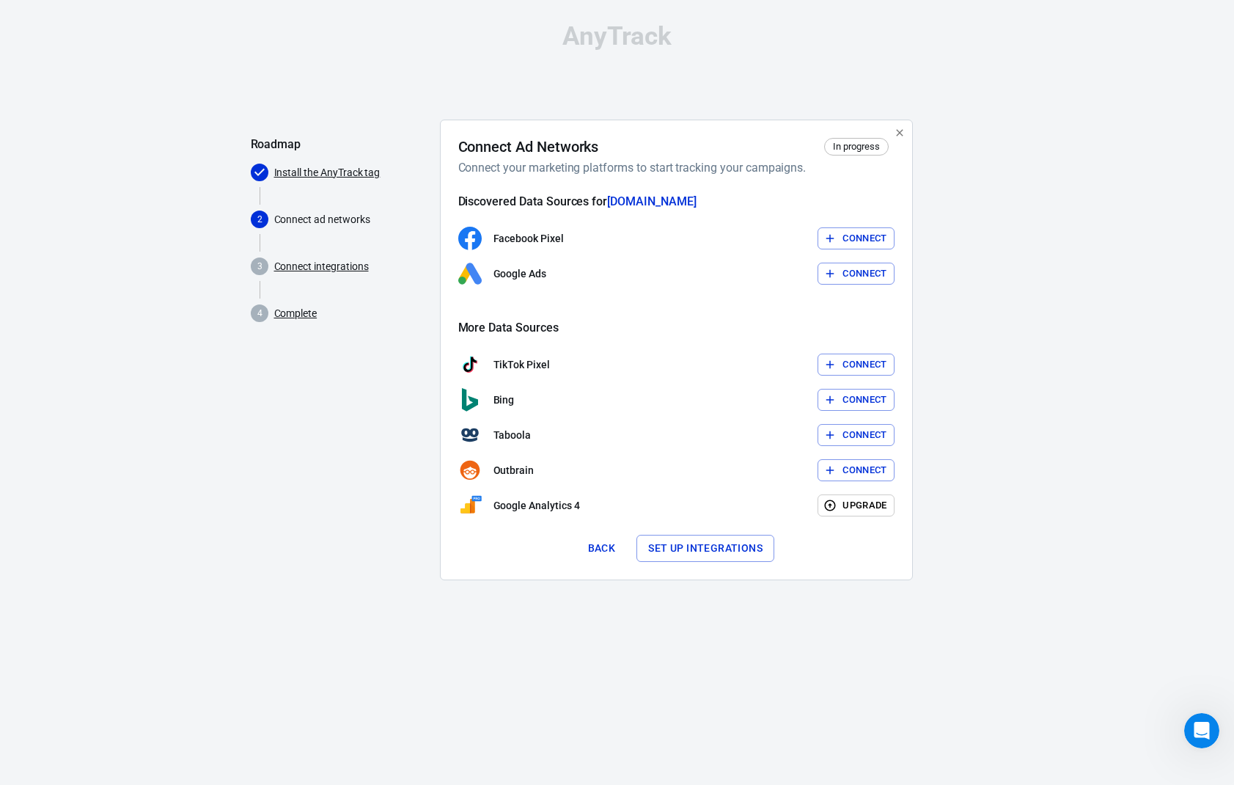
drag, startPoint x: 1131, startPoint y: 159, endPoint x: 909, endPoint y: 221, distance: 230.8
click at [1124, 161] on div "AnyTrack Roadmap Install the AnyTrack tag 2 Connect ad networks 3 Connect integ…" at bounding box center [617, 307] width 1234 height 615
click at [873, 228] on button "Connect" at bounding box center [856, 238] width 77 height 23
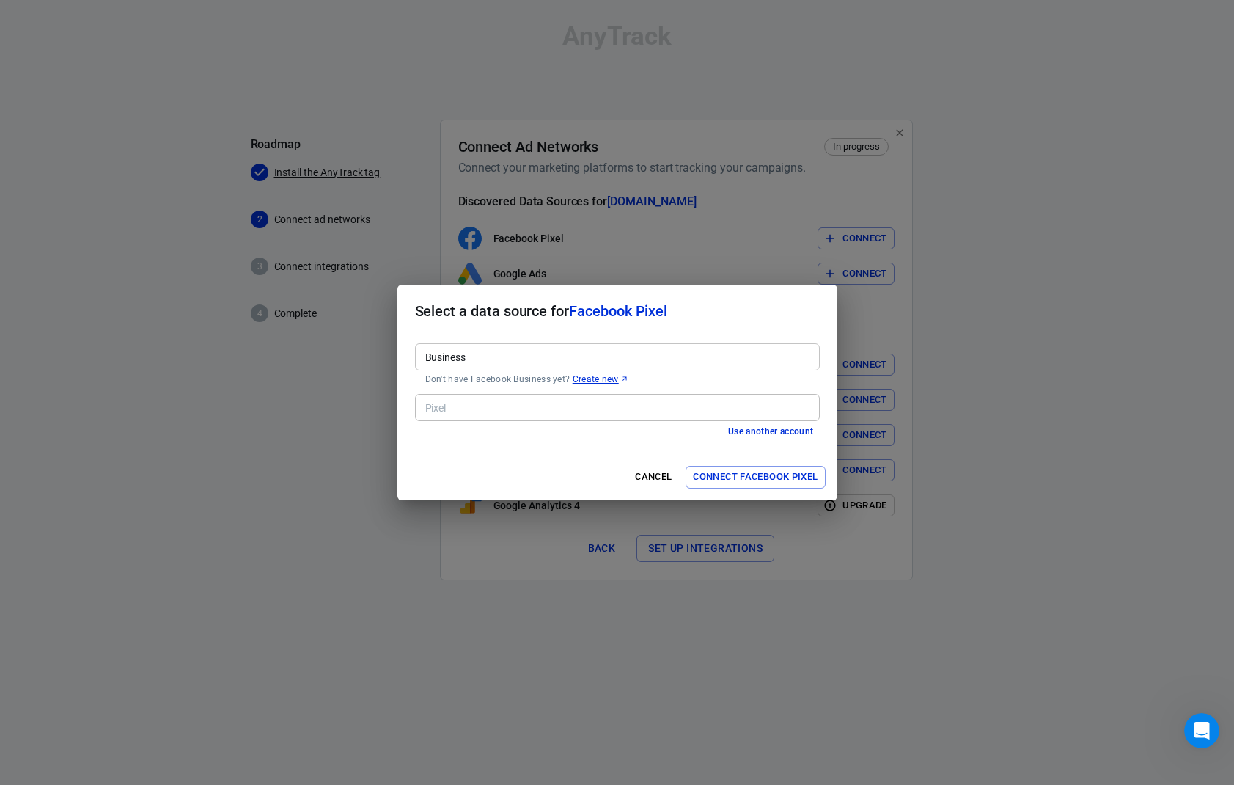
click at [660, 362] on input "Business" at bounding box center [616, 357] width 394 height 18
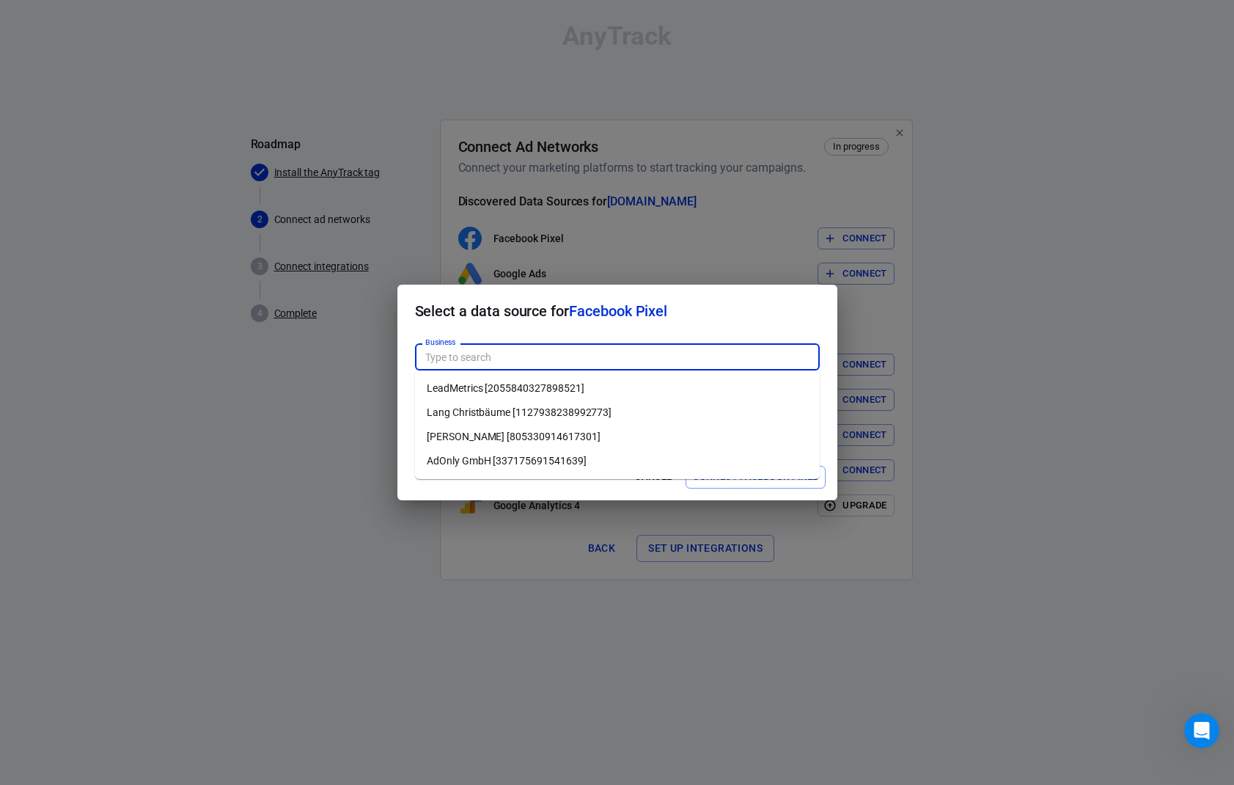
click at [578, 437] on li "[PERSON_NAME] [805330914617301]" at bounding box center [617, 437] width 405 height 24
type input "[PERSON_NAME] [805330914617301]"
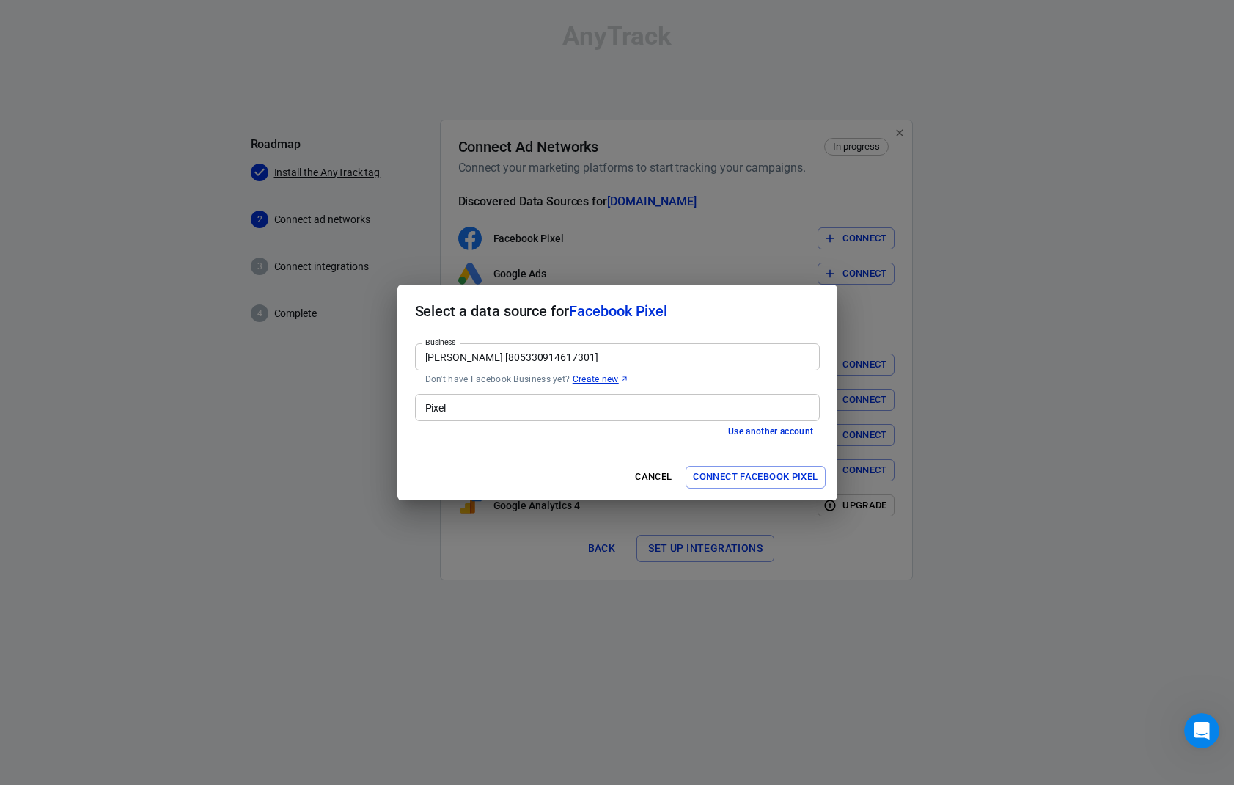
click at [570, 402] on input "Pixel" at bounding box center [616, 407] width 394 height 18
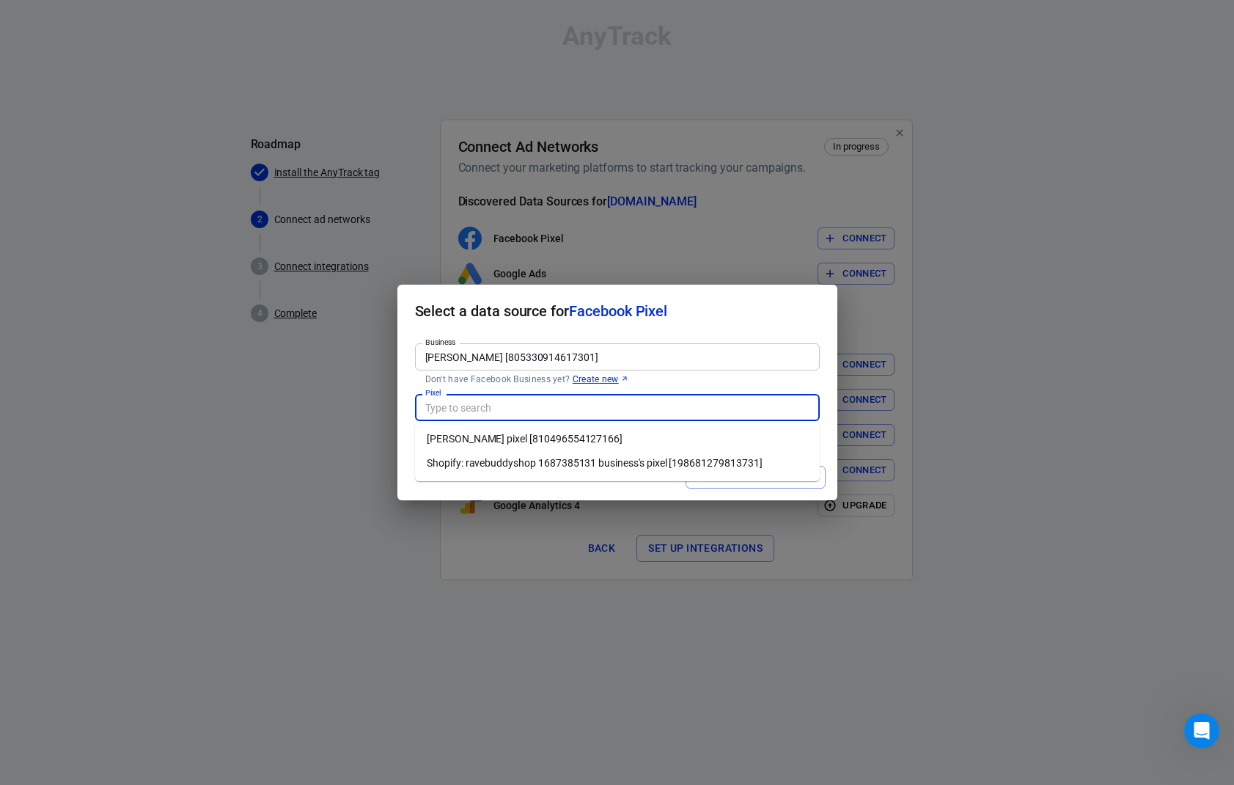
click at [568, 434] on li "[PERSON_NAME] pixel [810496554127166]" at bounding box center [617, 439] width 405 height 24
type input "[PERSON_NAME] pixel [810496554127166]"
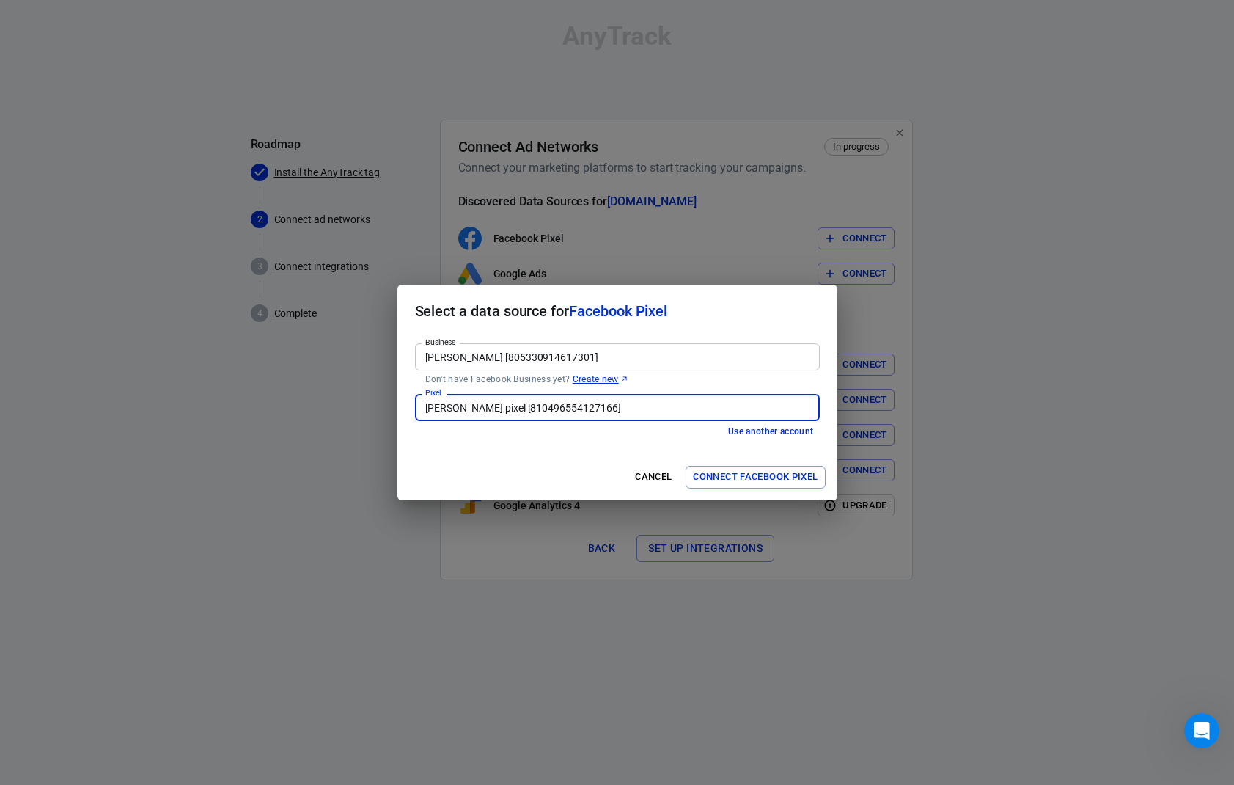
click at [738, 476] on button "Connect Facebook Pixel" at bounding box center [755, 477] width 139 height 23
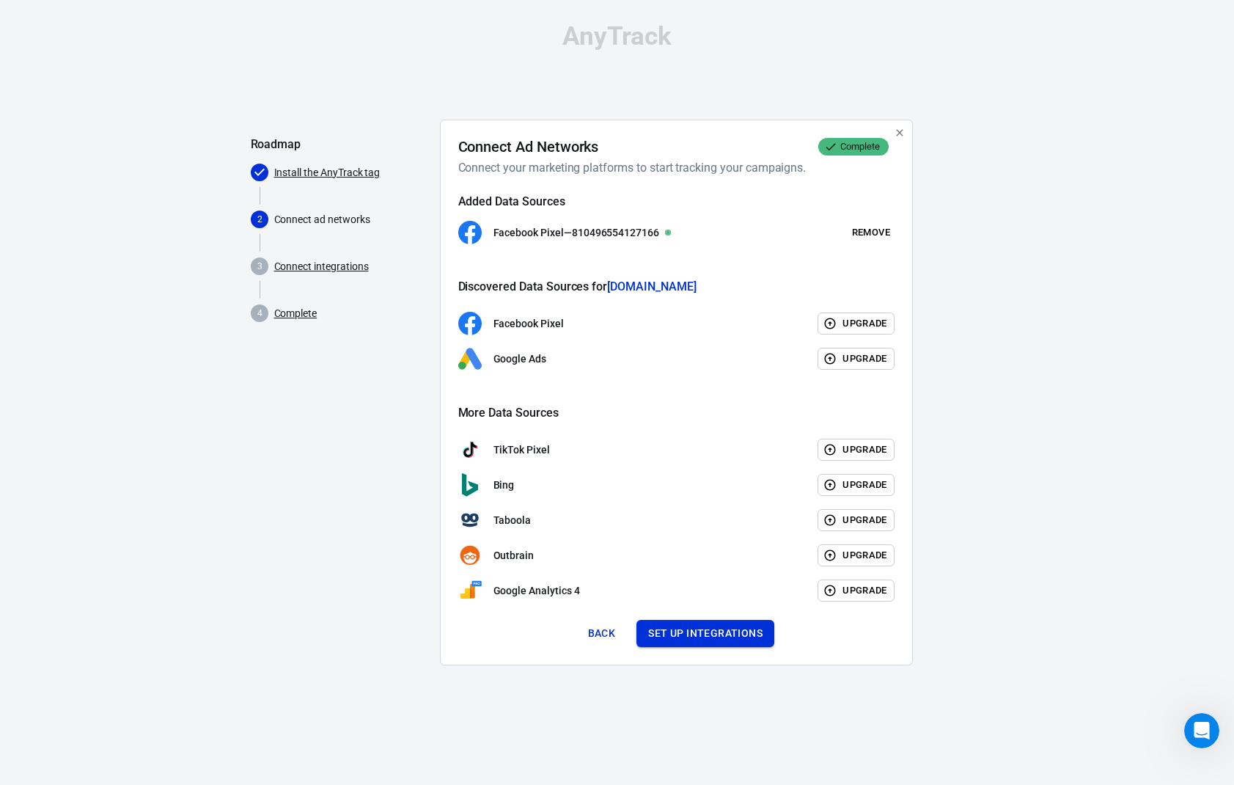
click at [682, 636] on button "Set up integrations" at bounding box center [705, 633] width 138 height 27
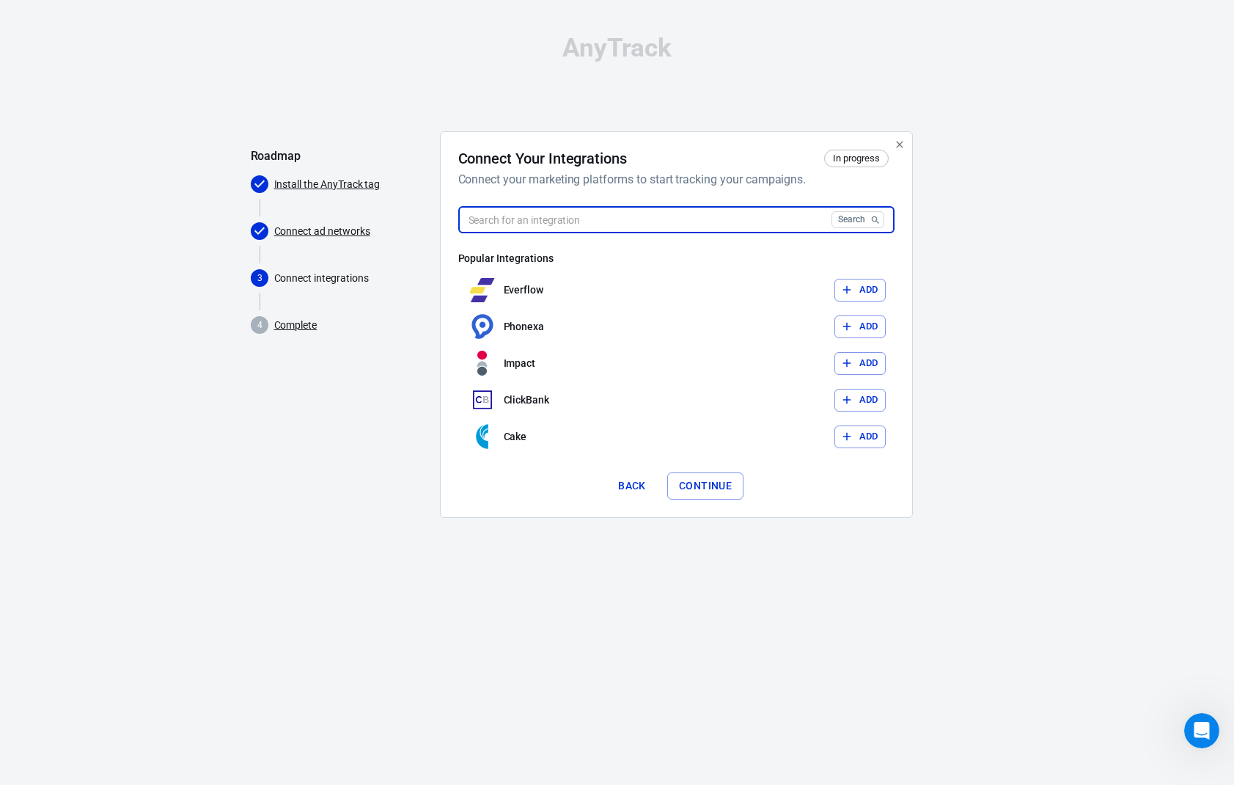
click at [582, 213] on input "text" at bounding box center [641, 219] width 367 height 27
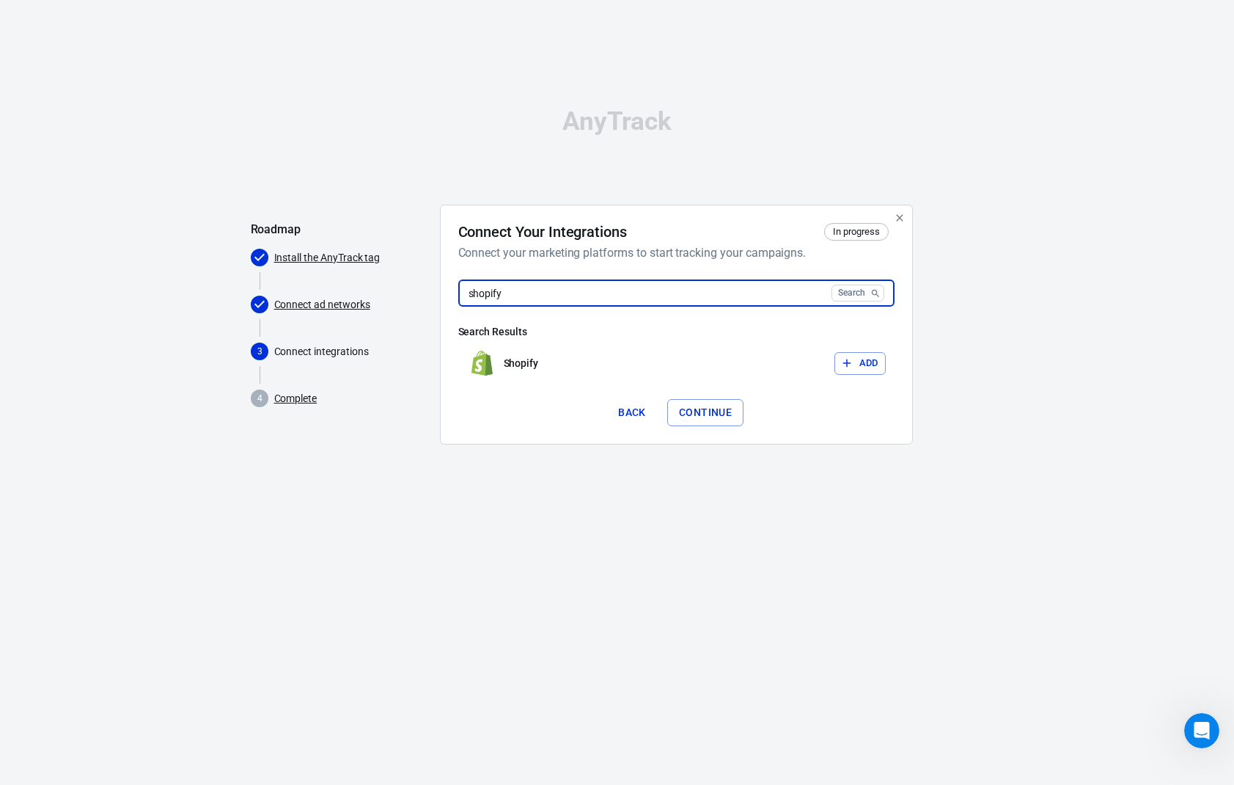
type input "shopify"
click at [867, 361] on button "Add" at bounding box center [859, 363] width 51 height 23
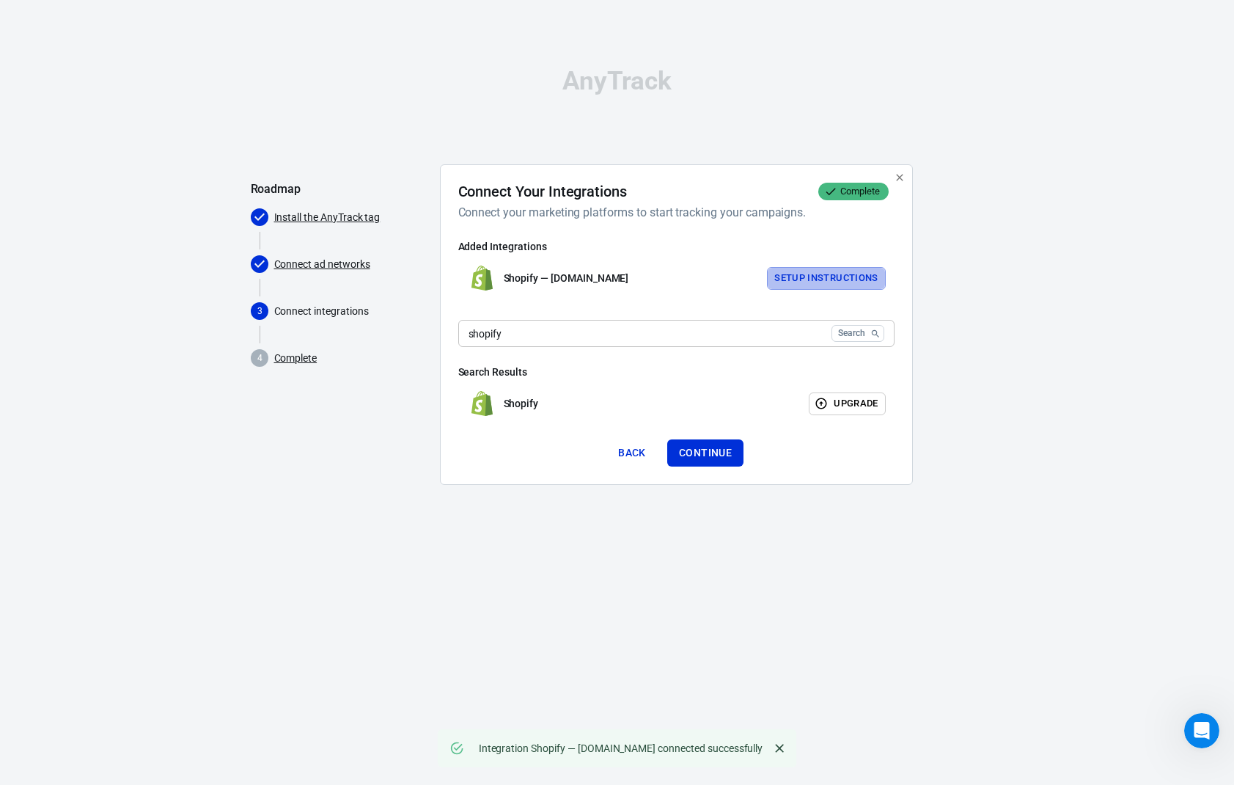
click at [823, 274] on button "Setup Instructions" at bounding box center [826, 278] width 119 height 23
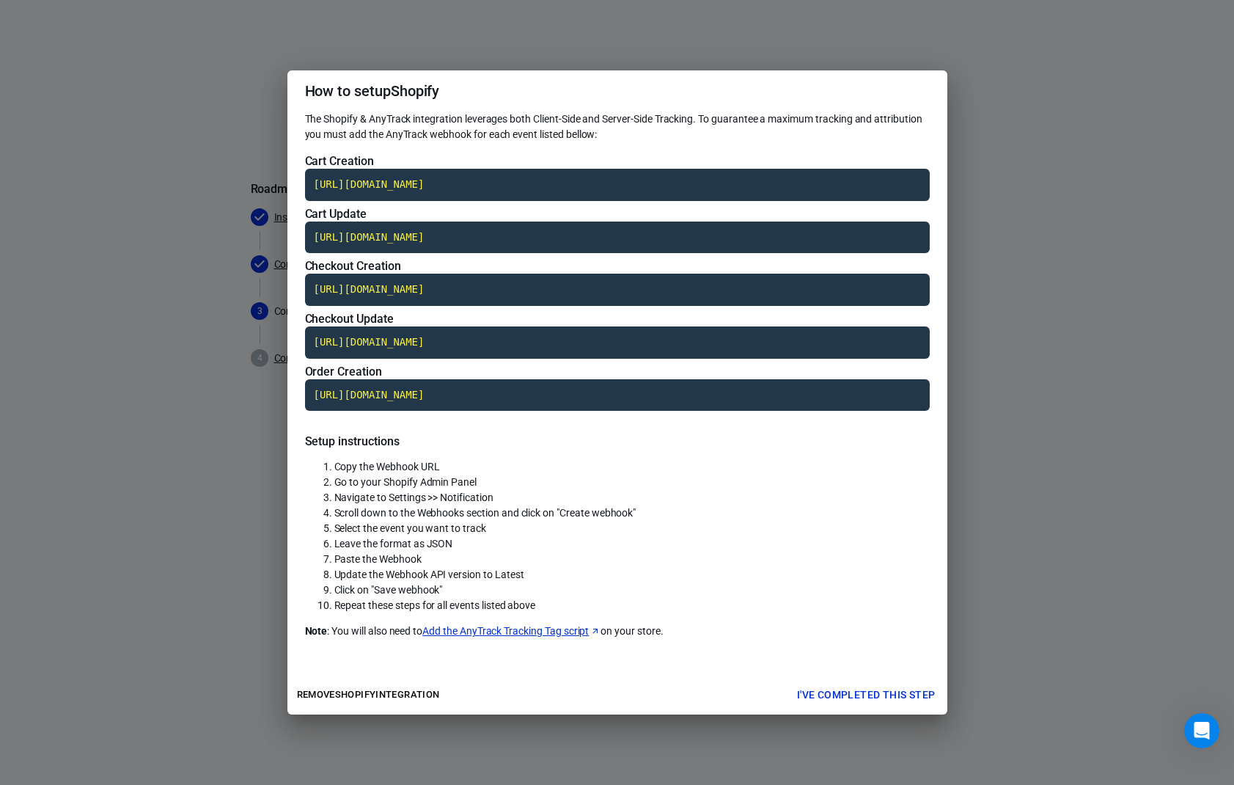
click at [1080, 237] on div "How to setup Shopify The Shopify & AnyTrack integration leverages both Client-S…" at bounding box center [617, 392] width 1234 height 785
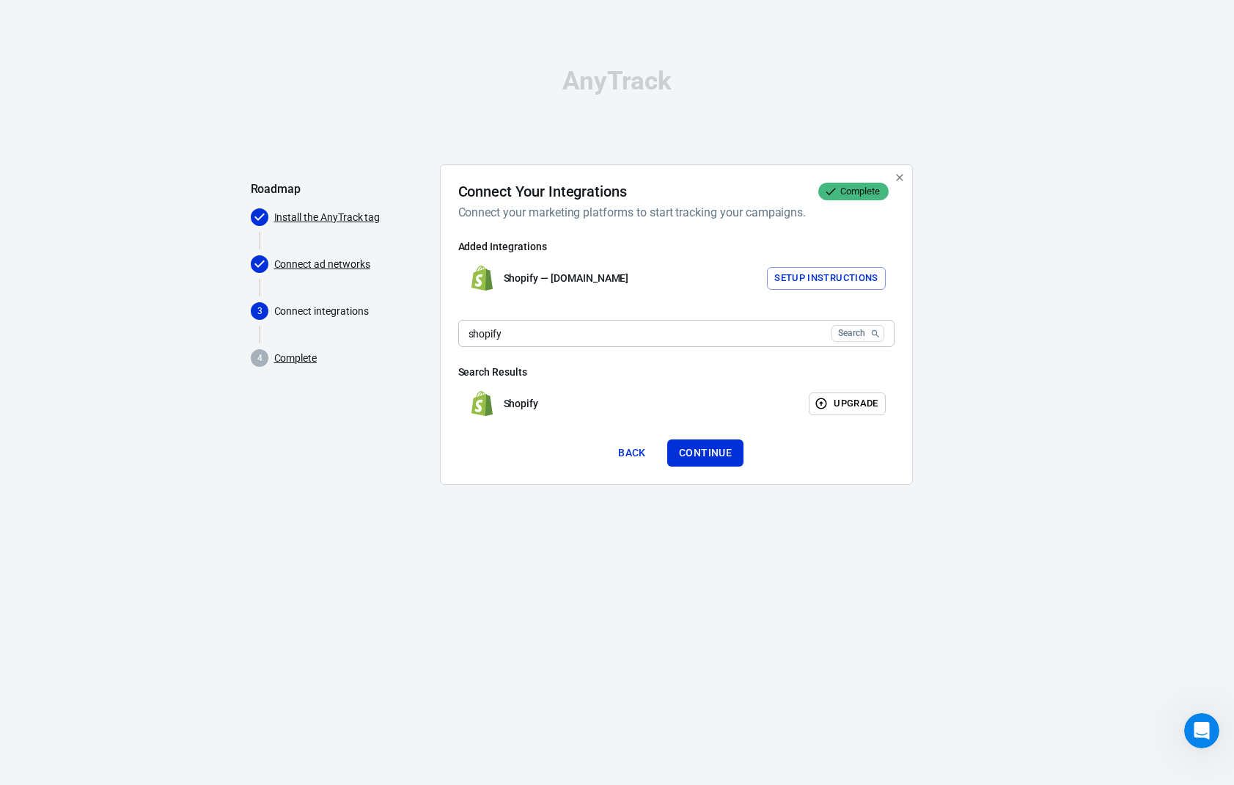
click at [823, 271] on button "Setup Instructions" at bounding box center [826, 278] width 119 height 23
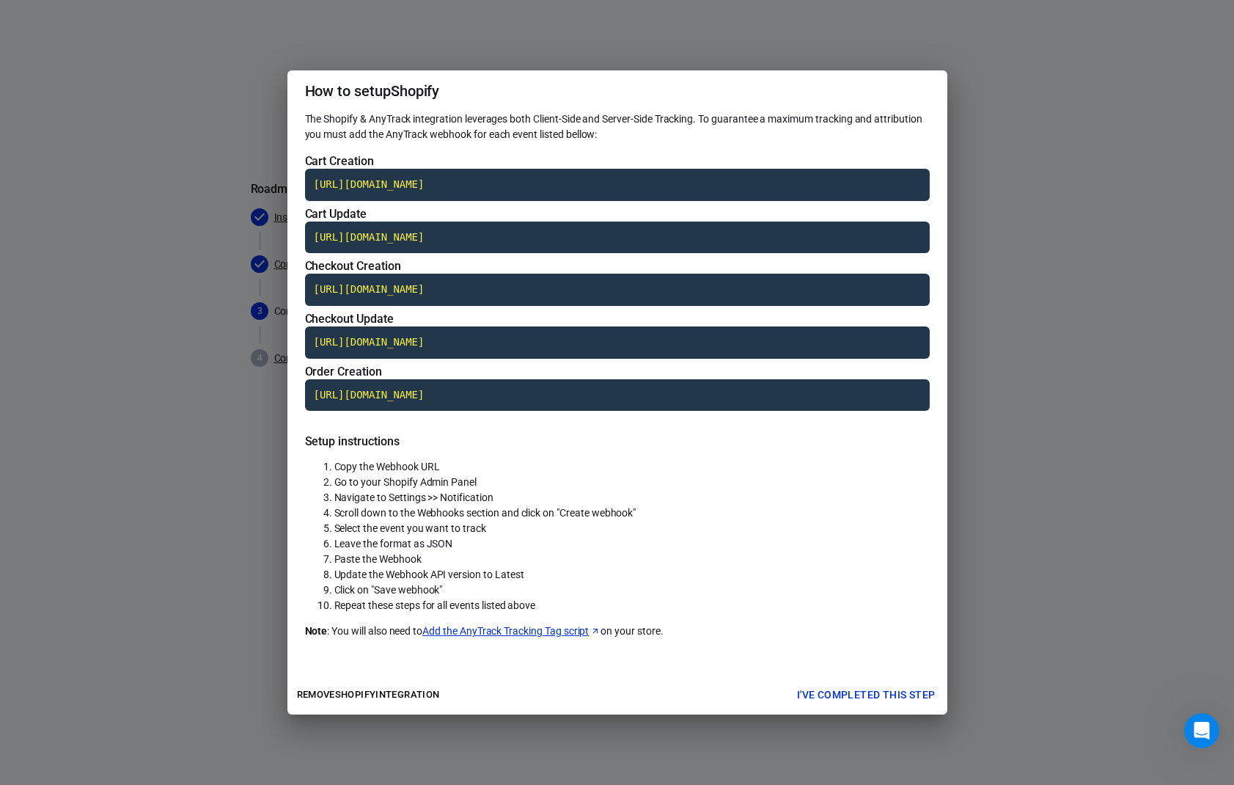
click at [1038, 325] on div "How to setup Shopify The Shopify & AnyTrack integration leverages both Client-S…" at bounding box center [617, 392] width 1234 height 785
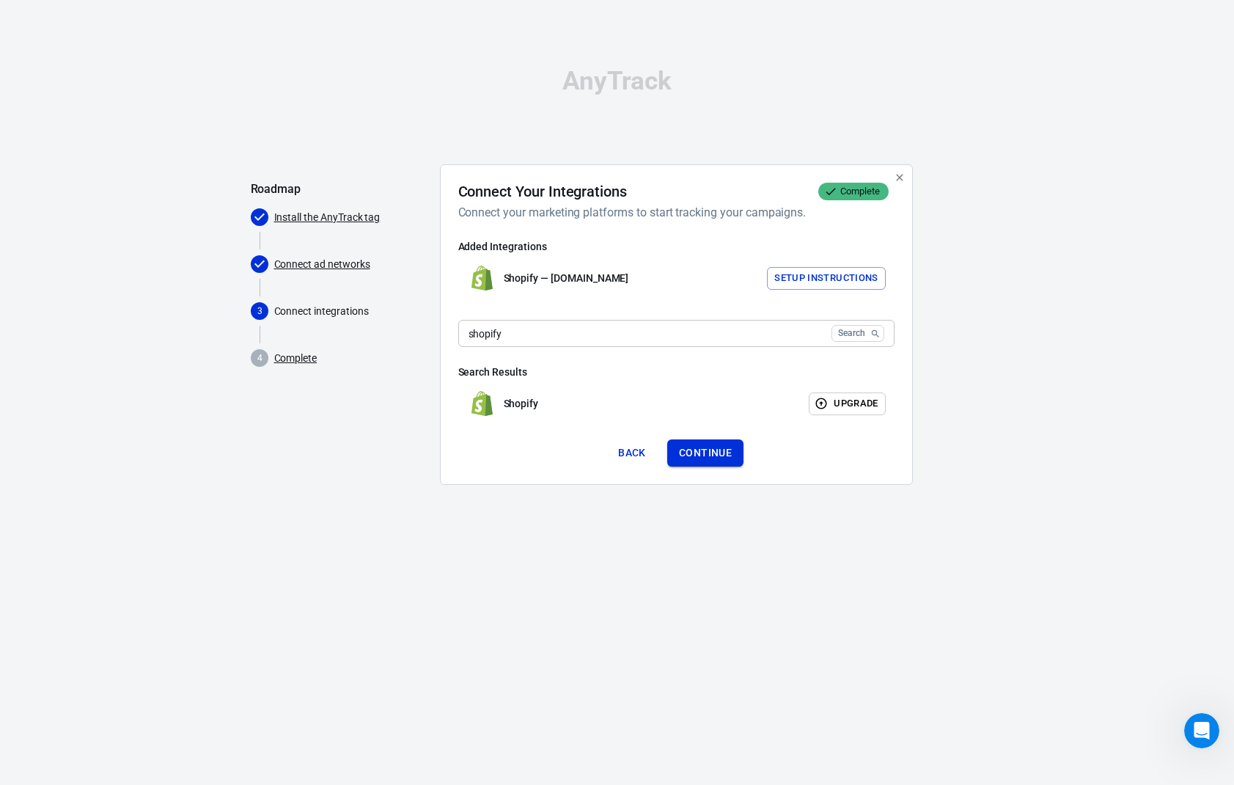
click at [701, 446] on button "Continue" at bounding box center [705, 452] width 76 height 27
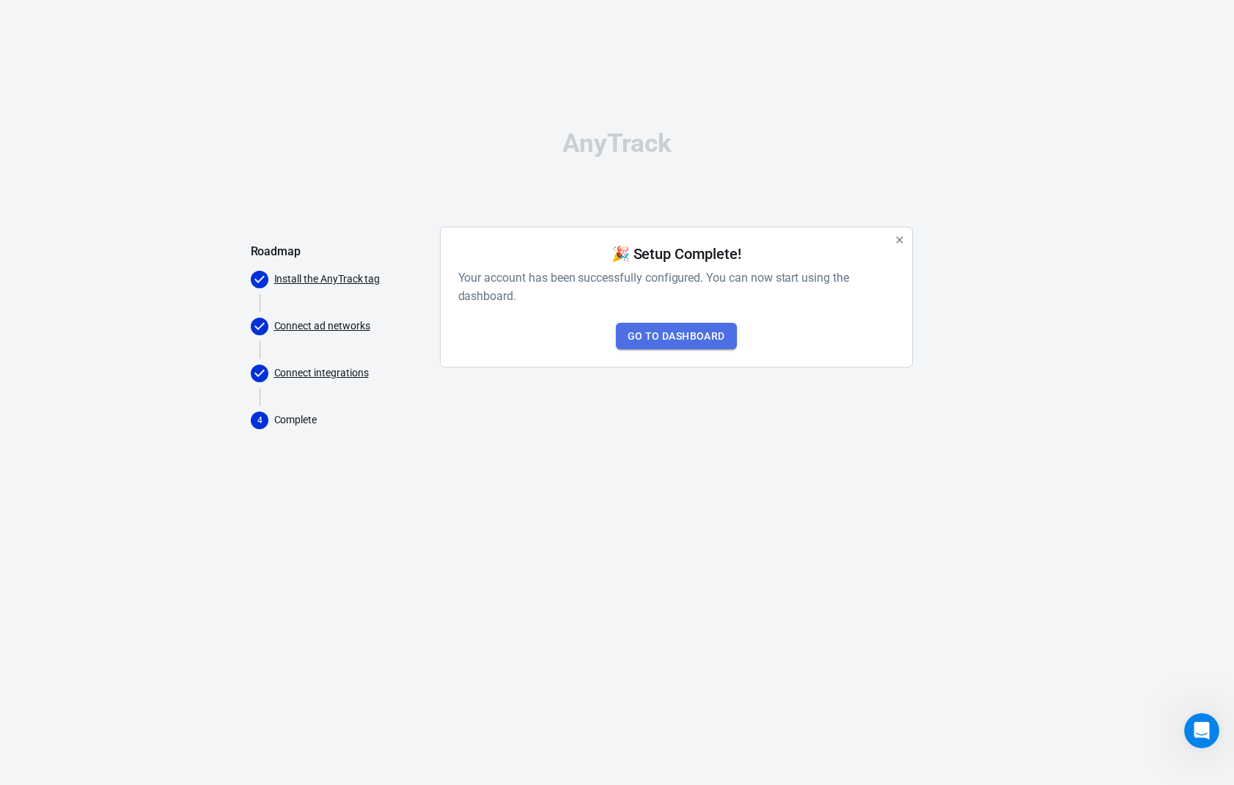
click at [686, 342] on link "Go to Dashboard" at bounding box center [676, 336] width 121 height 27
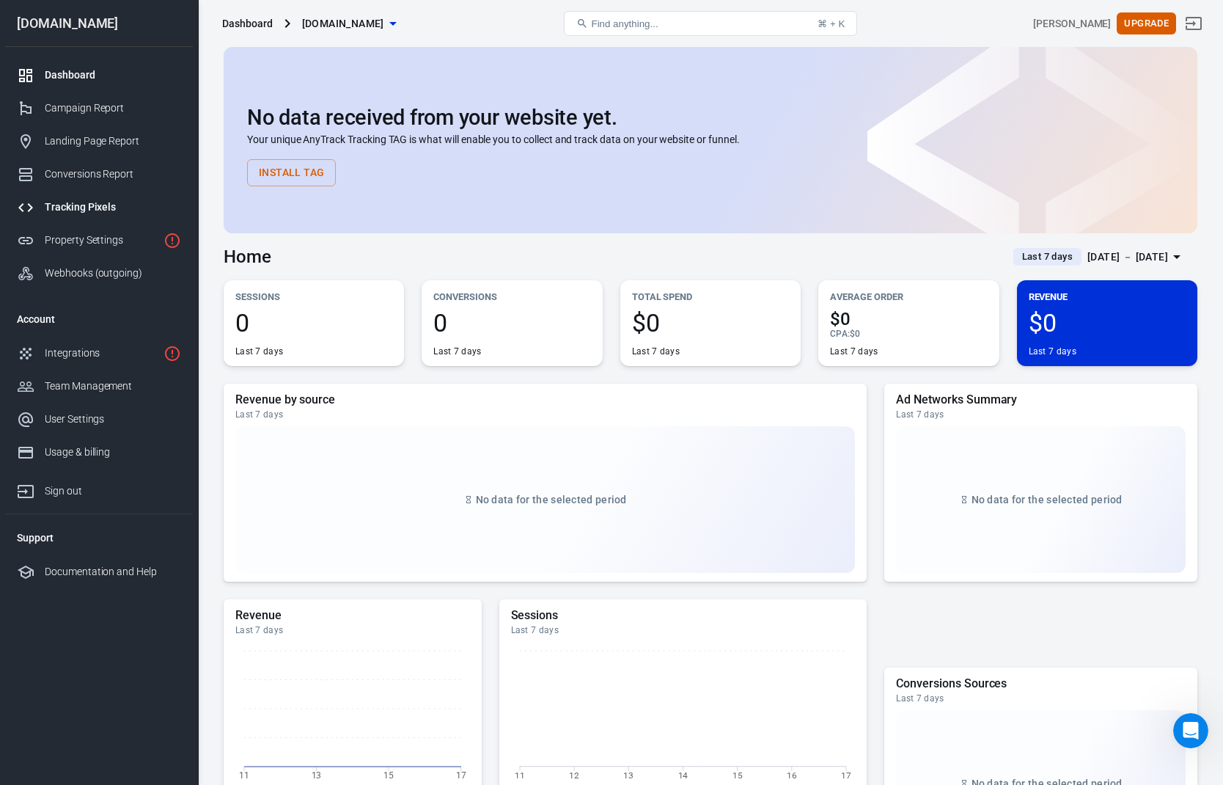
click at [113, 197] on link "Tracking Pixels" at bounding box center [99, 207] width 188 height 33
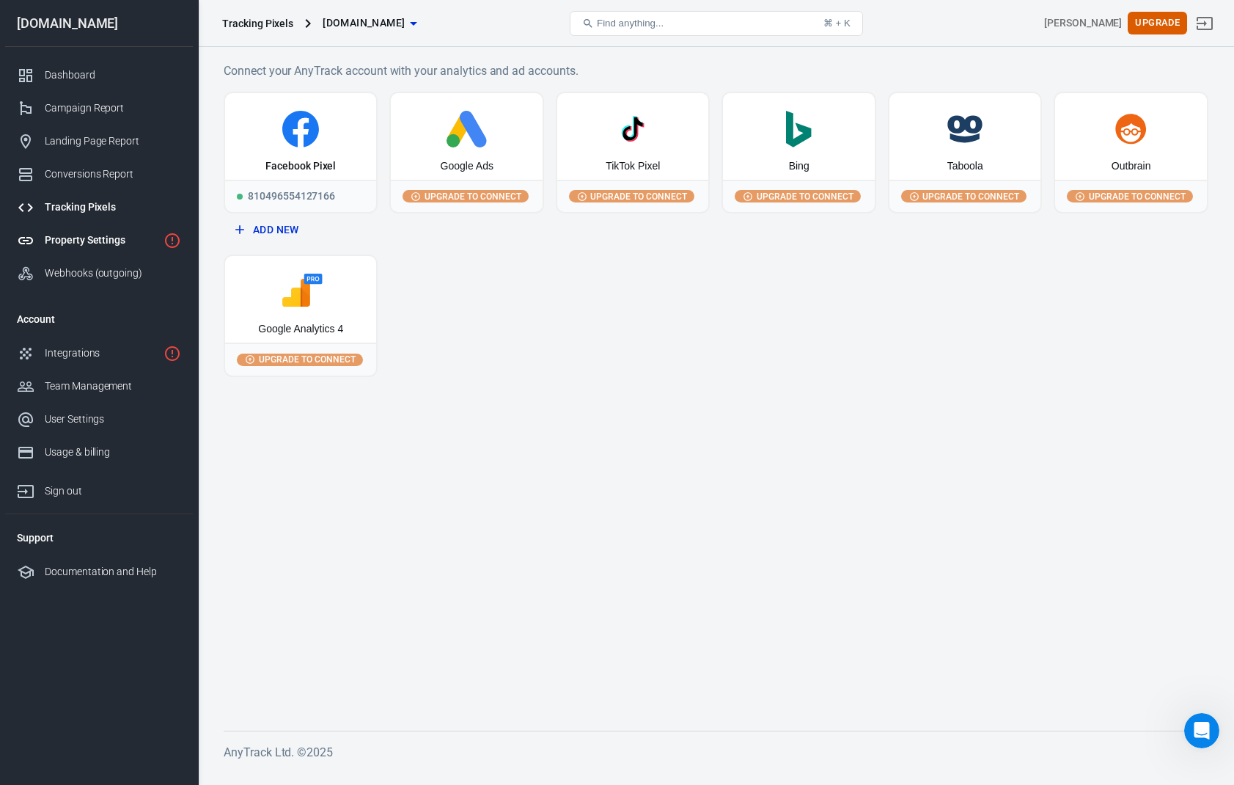
click at [101, 246] on div "Property Settings" at bounding box center [101, 239] width 113 height 15
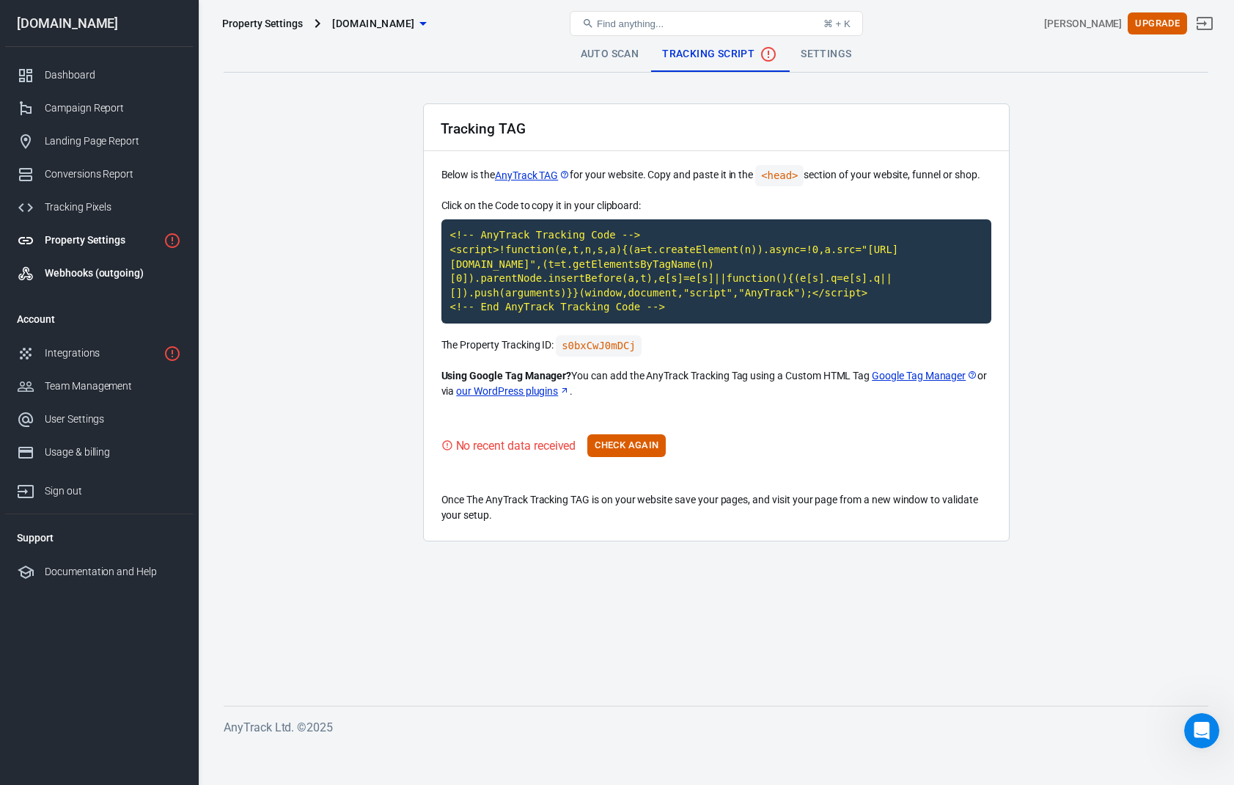
click at [83, 278] on div "Webhooks (outgoing)" at bounding box center [113, 272] width 136 height 15
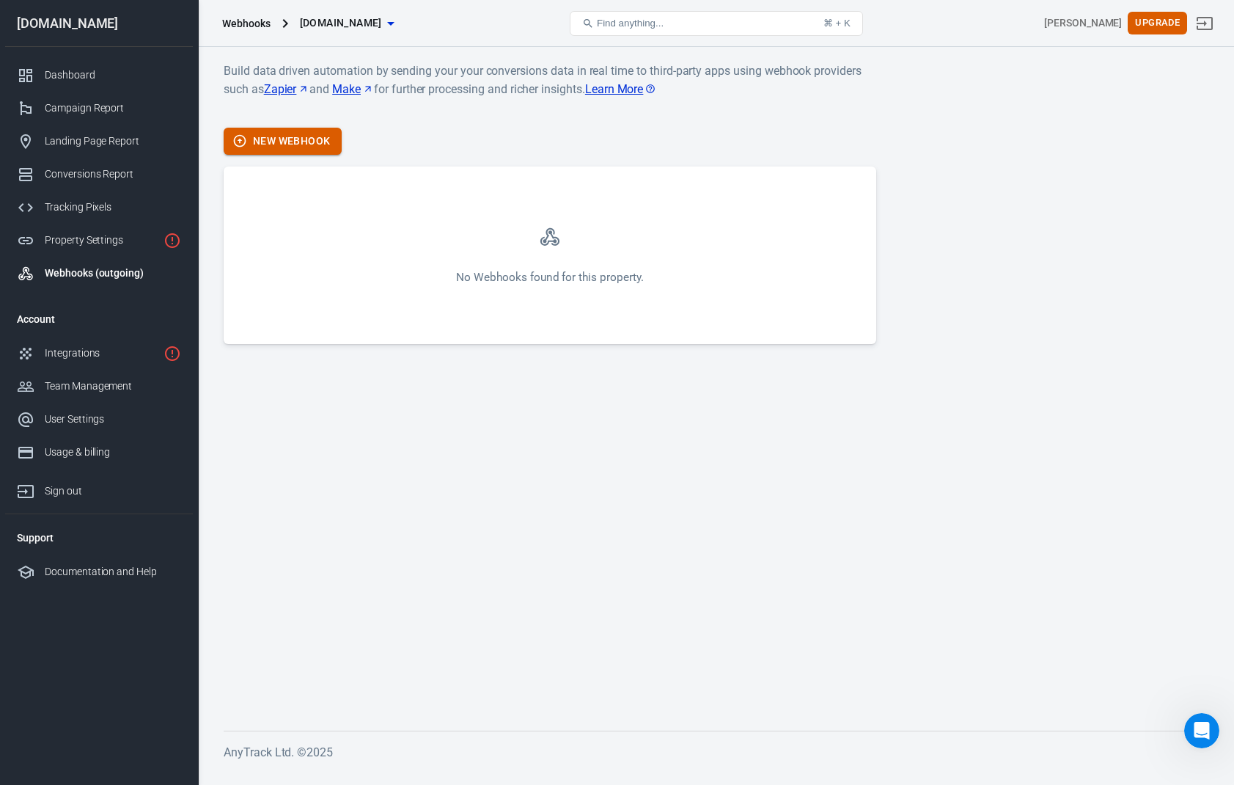
click at [250, 137] on button "New Webhook" at bounding box center [283, 141] width 118 height 27
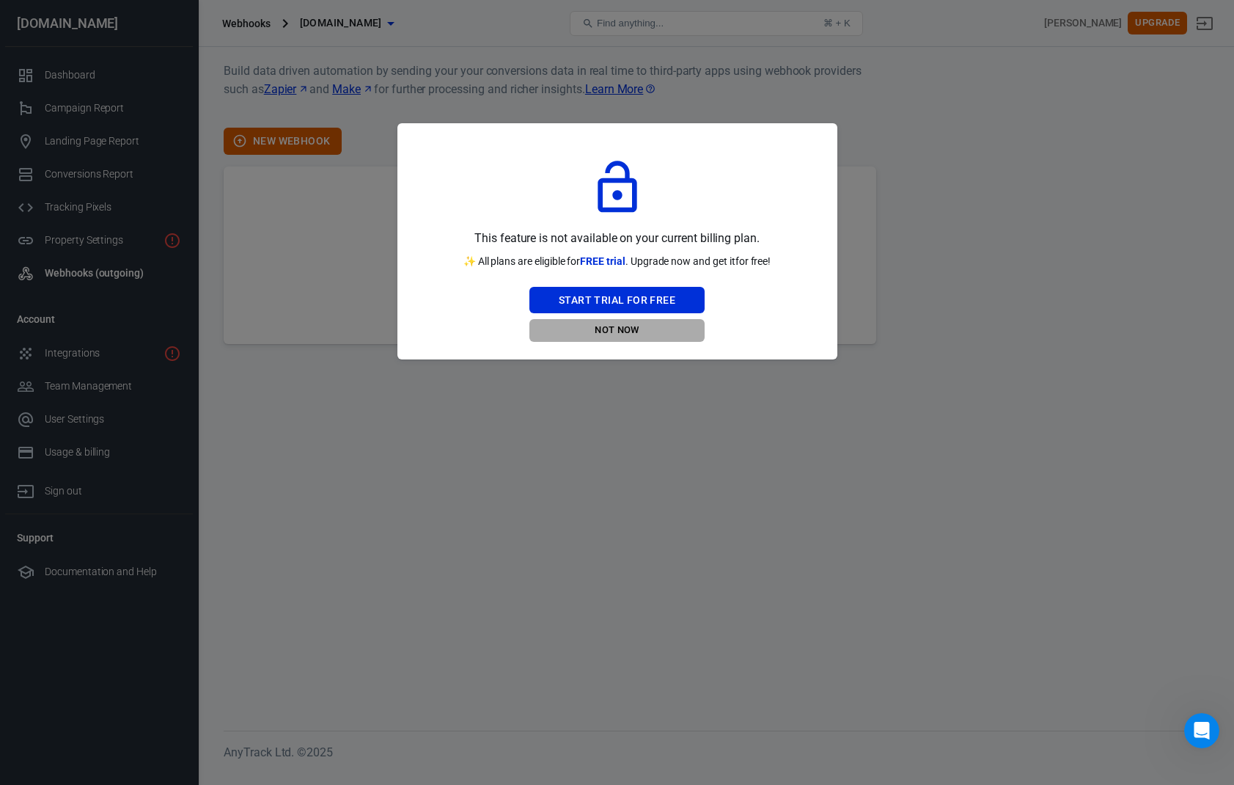
click at [642, 328] on button "Not Now" at bounding box center [616, 330] width 175 height 23
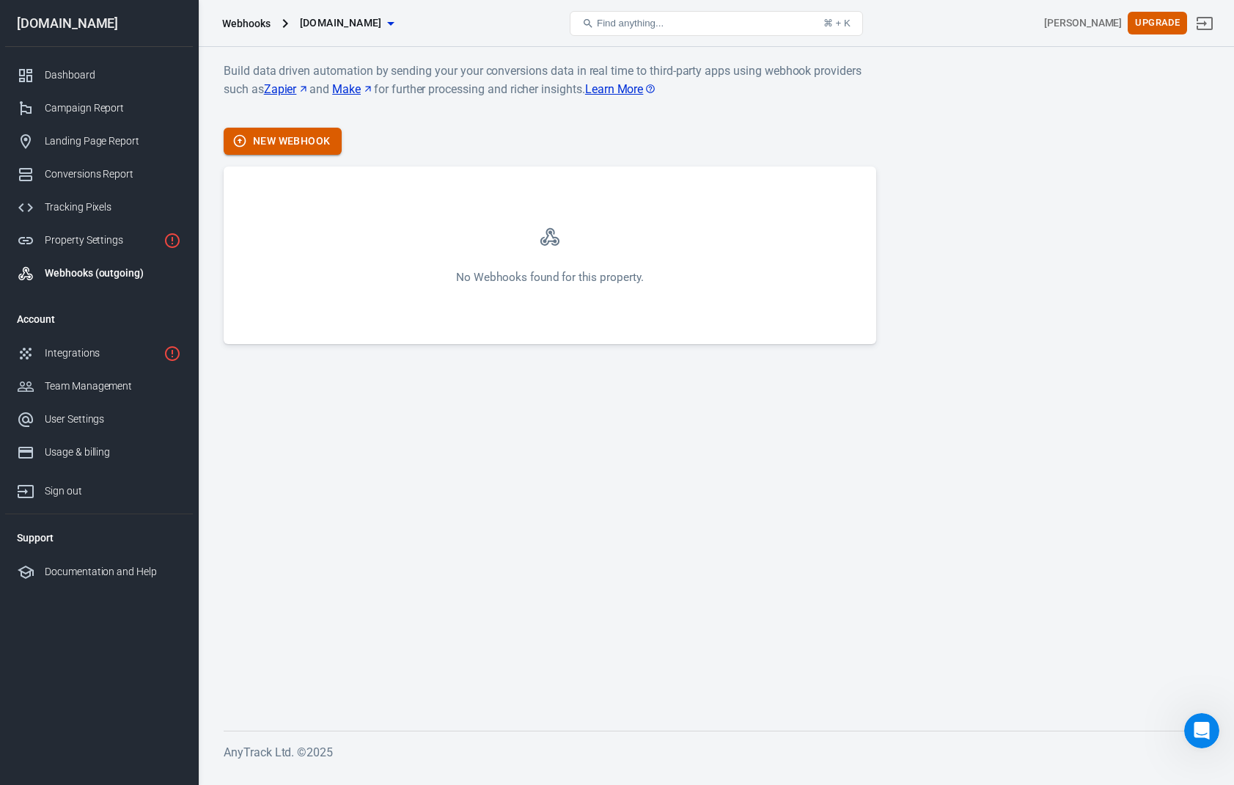
click at [298, 135] on button "New Webhook" at bounding box center [283, 141] width 118 height 27
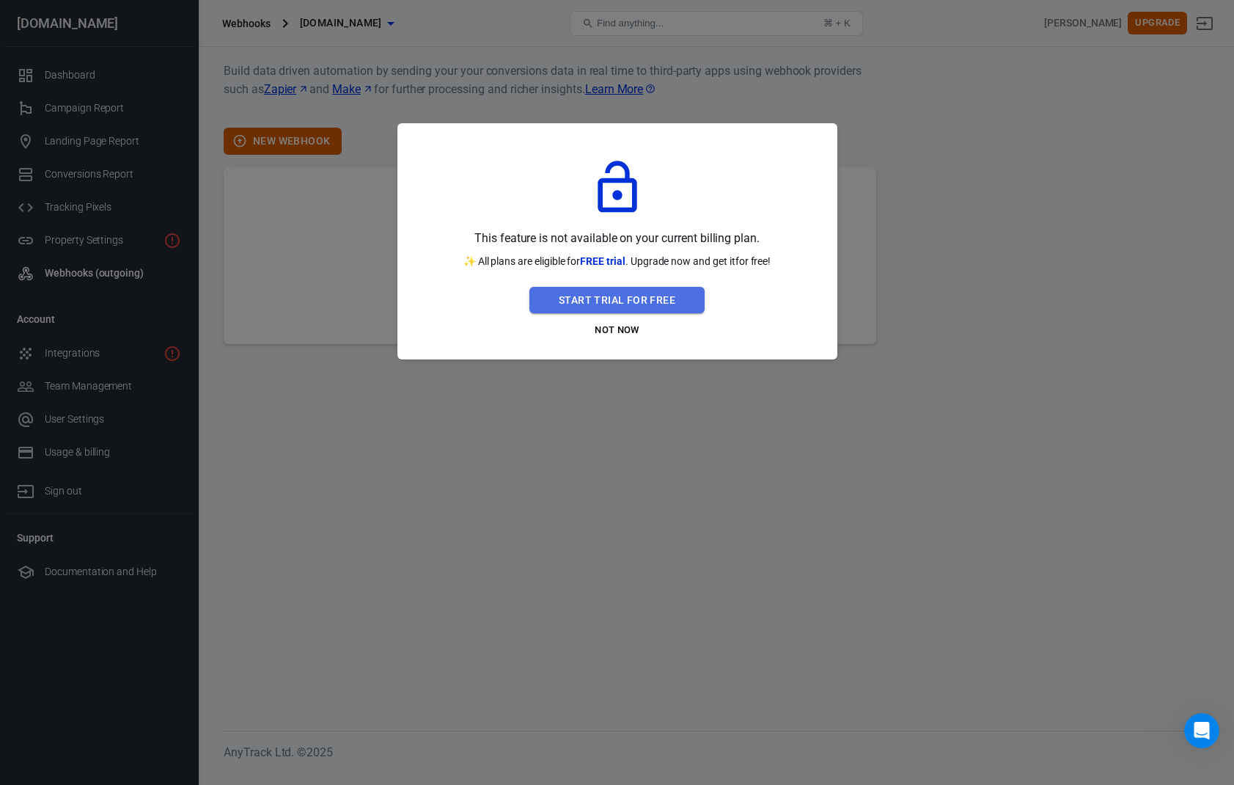
click at [606, 299] on button "Start Trial For Free" at bounding box center [616, 300] width 175 height 27
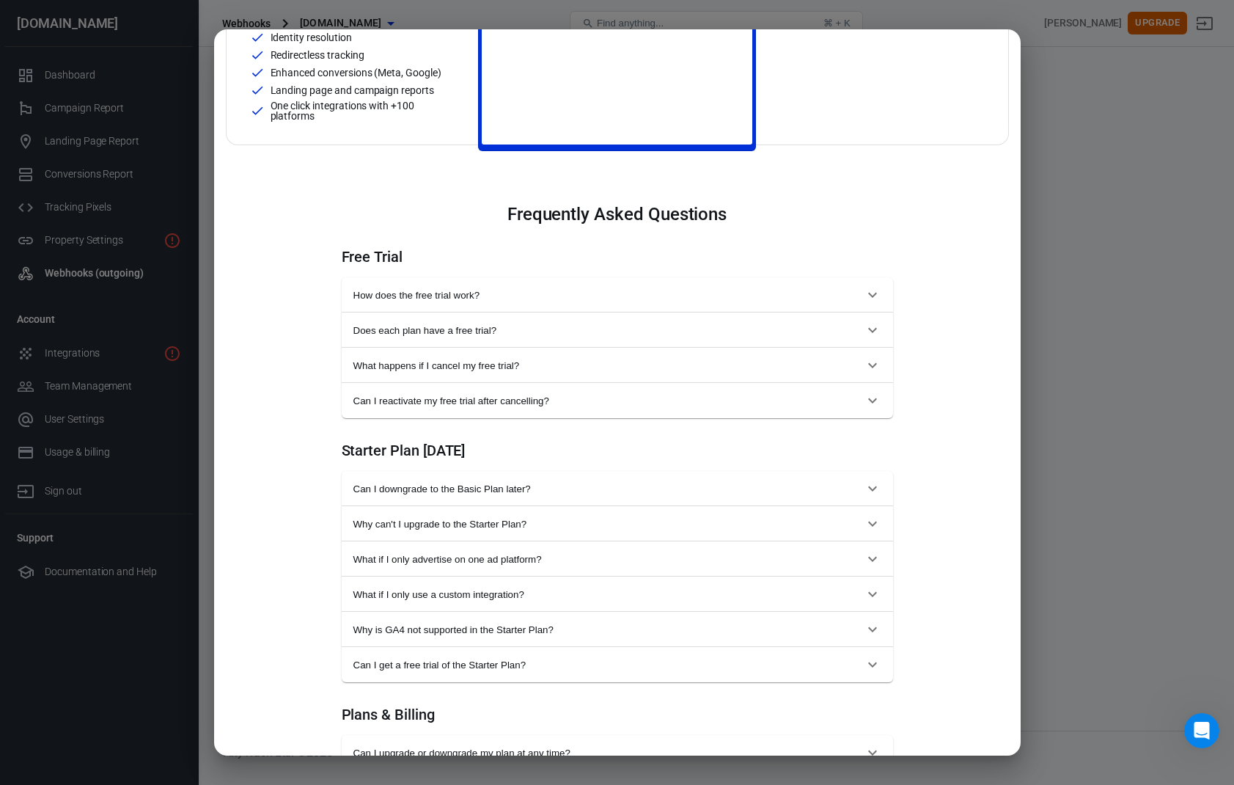
scroll to position [528, 0]
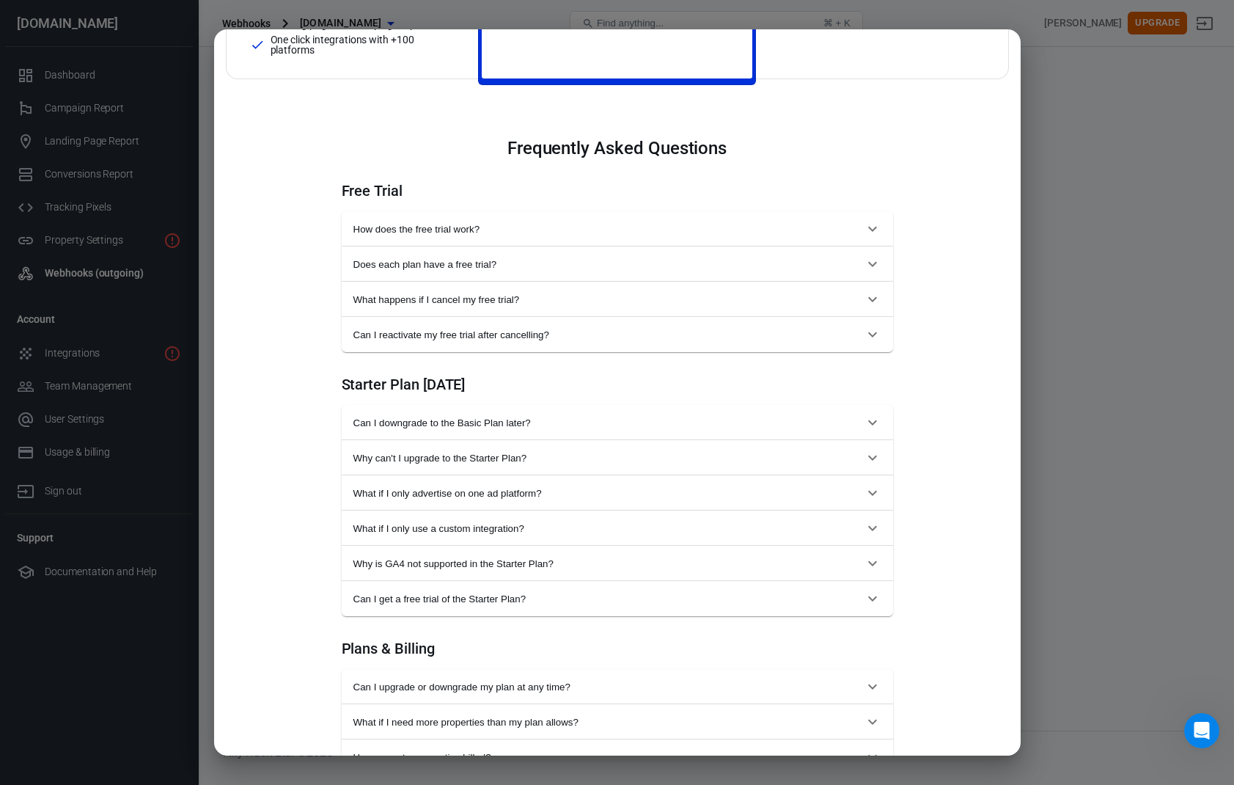
drag, startPoint x: 517, startPoint y: 230, endPoint x: 538, endPoint y: 256, distance: 33.9
click at [517, 230] on span "How does the free trial work?" at bounding box center [608, 229] width 510 height 11
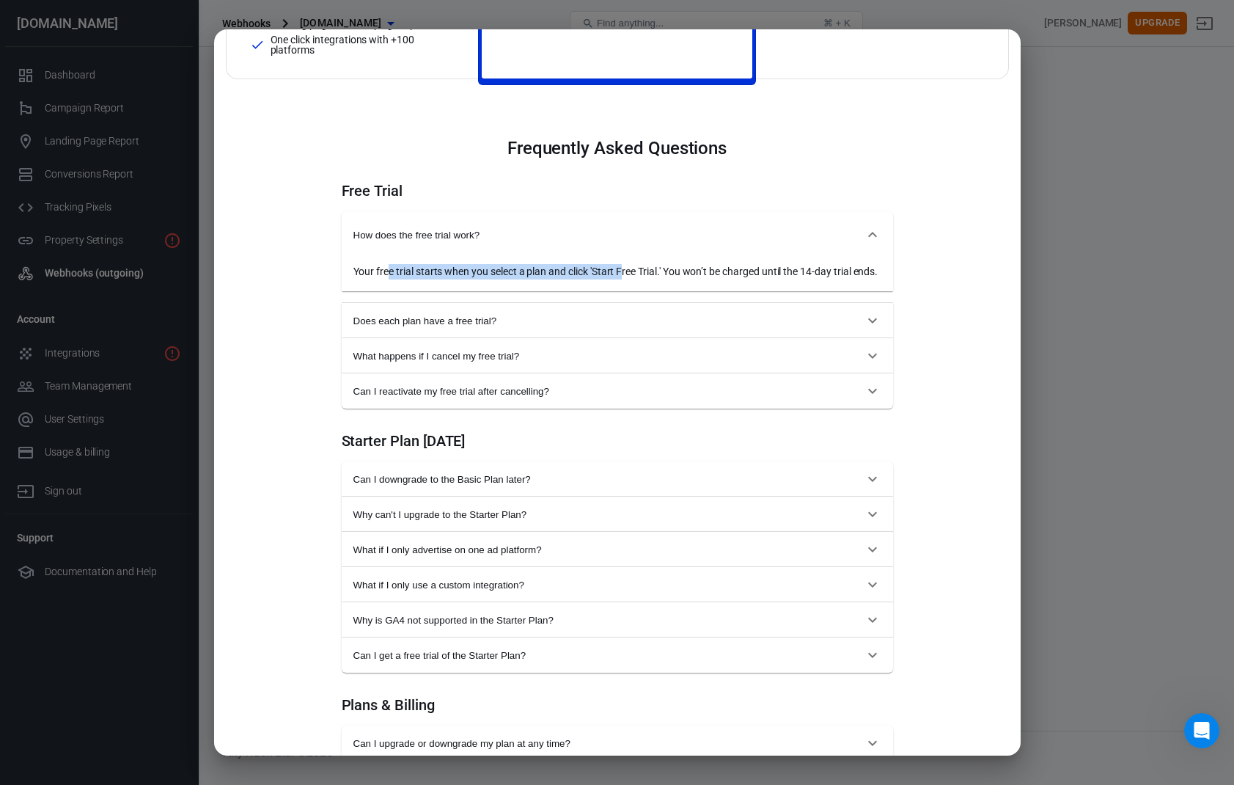
drag, startPoint x: 388, startPoint y: 270, endPoint x: 674, endPoint y: 270, distance: 286.0
click at [630, 275] on div "Your free trial starts when you select a plan and click 'Start Free Trial.' You…" at bounding box center [617, 271] width 528 height 15
drag, startPoint x: 680, startPoint y: 269, endPoint x: 747, endPoint y: 318, distance: 82.4
click at [683, 270] on div "Your free trial starts when you select a plan and click 'Start Free Trial.' You…" at bounding box center [617, 271] width 528 height 15
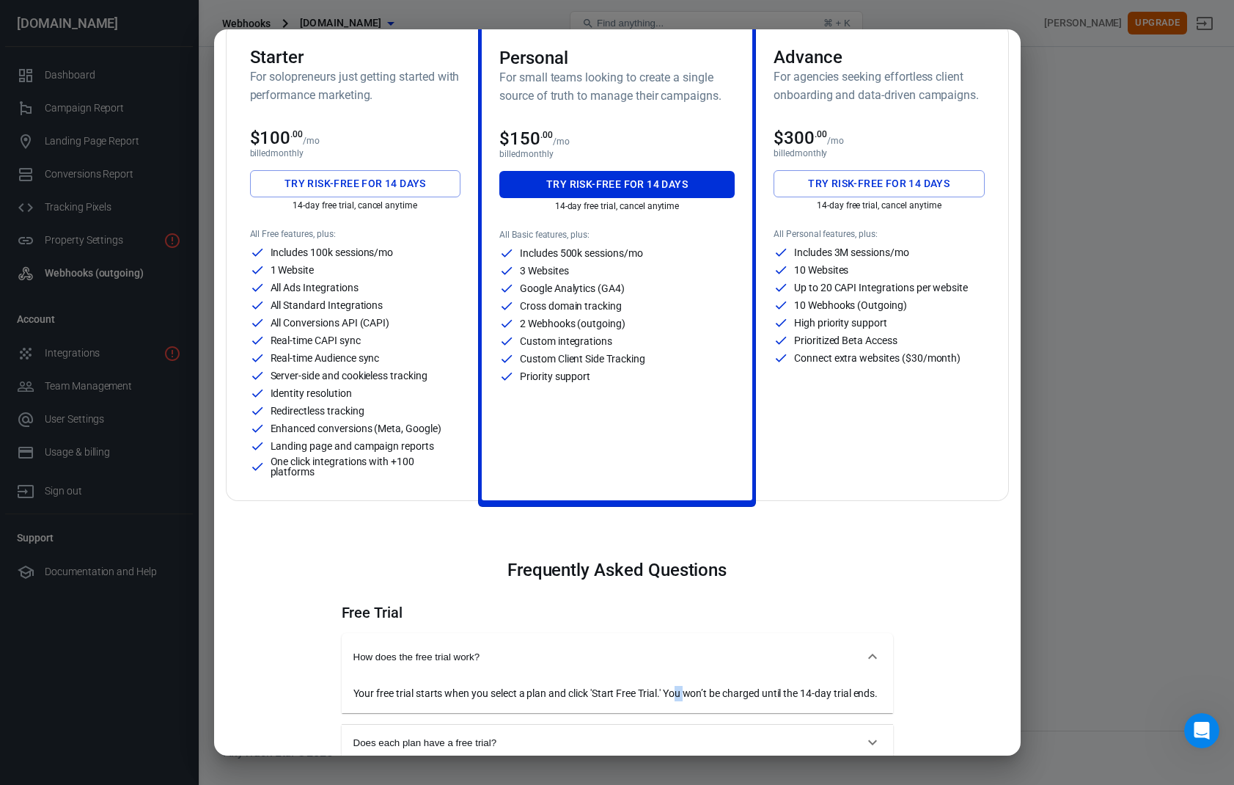
scroll to position [88, 0]
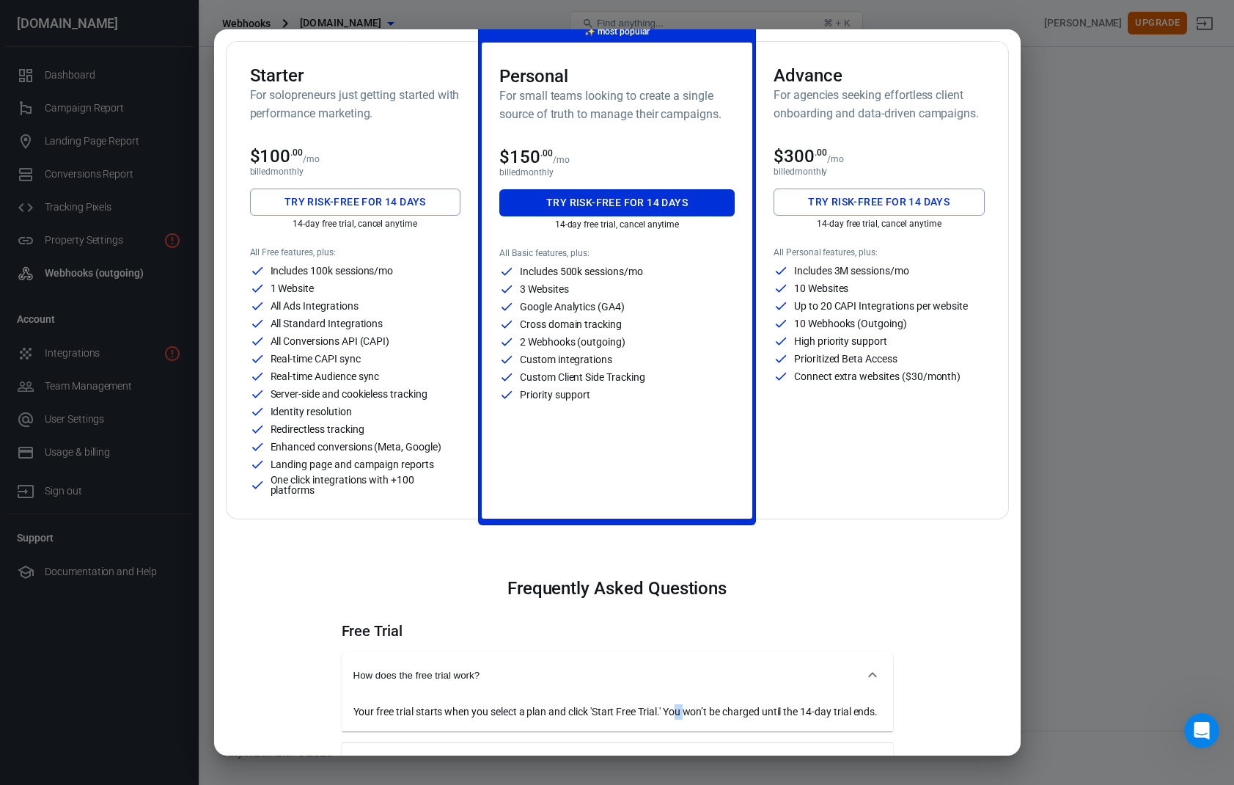
click at [367, 207] on button "Try risk-free for 14 days" at bounding box center [355, 201] width 211 height 27
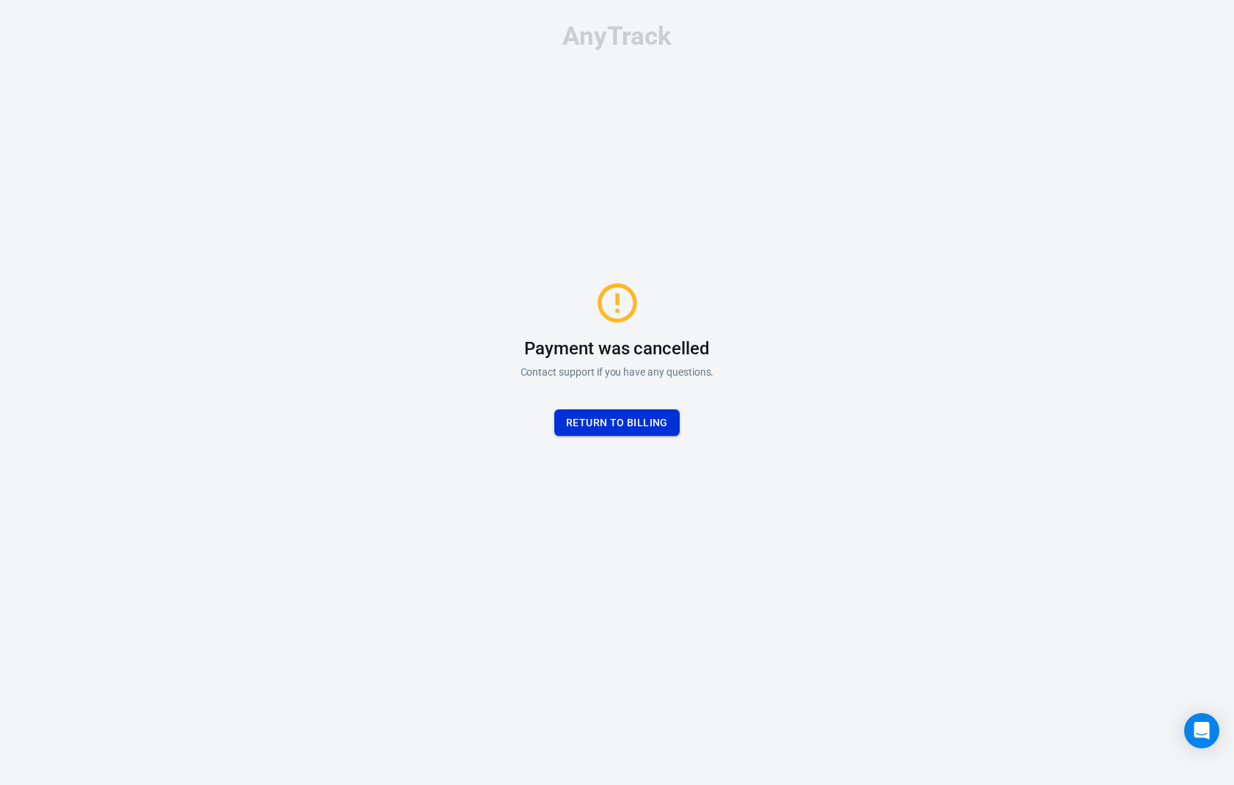
click at [571, 421] on button "Return to billing" at bounding box center [616, 422] width 125 height 27
